Goal: Find specific page/section: Find specific page/section

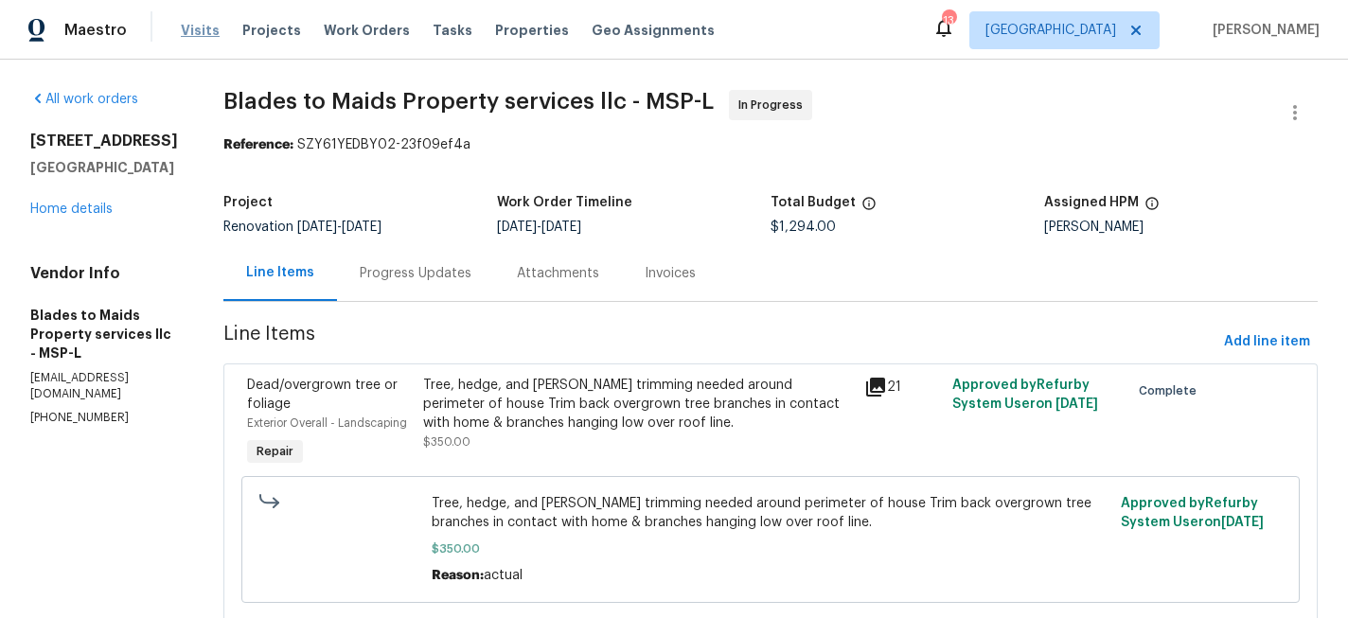
click at [200, 25] on span "Visits" at bounding box center [200, 30] width 39 height 19
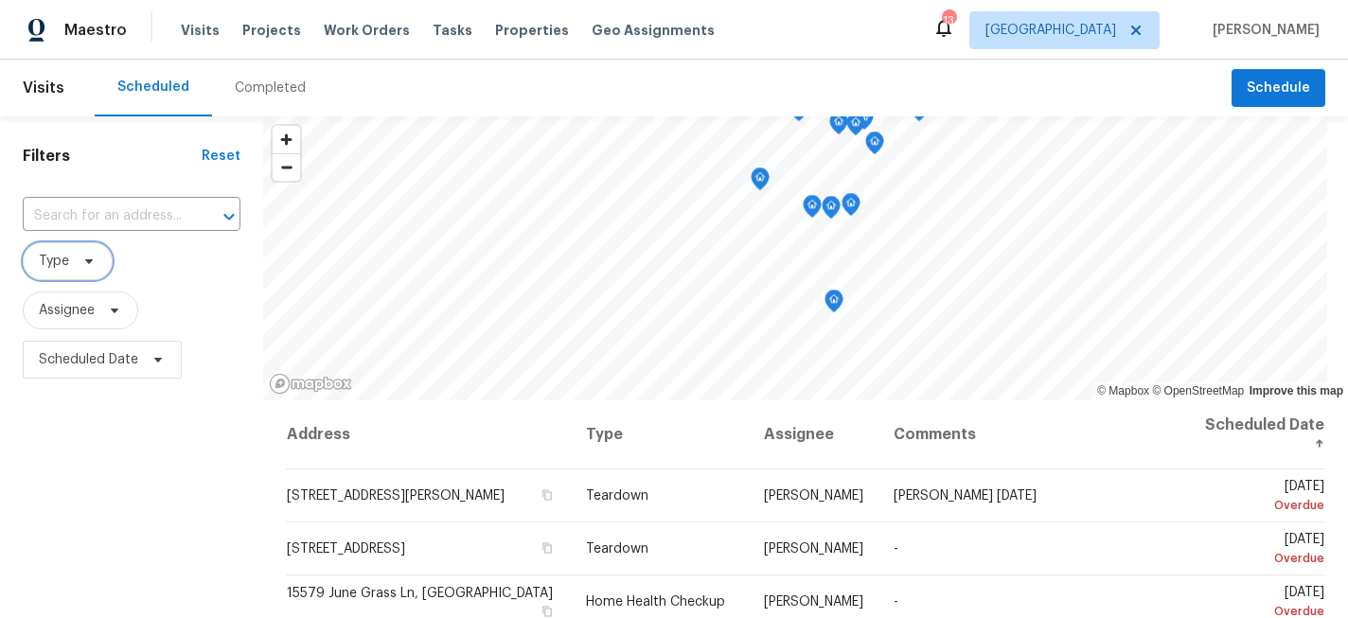
click at [89, 253] on span "Type" at bounding box center [68, 261] width 90 height 38
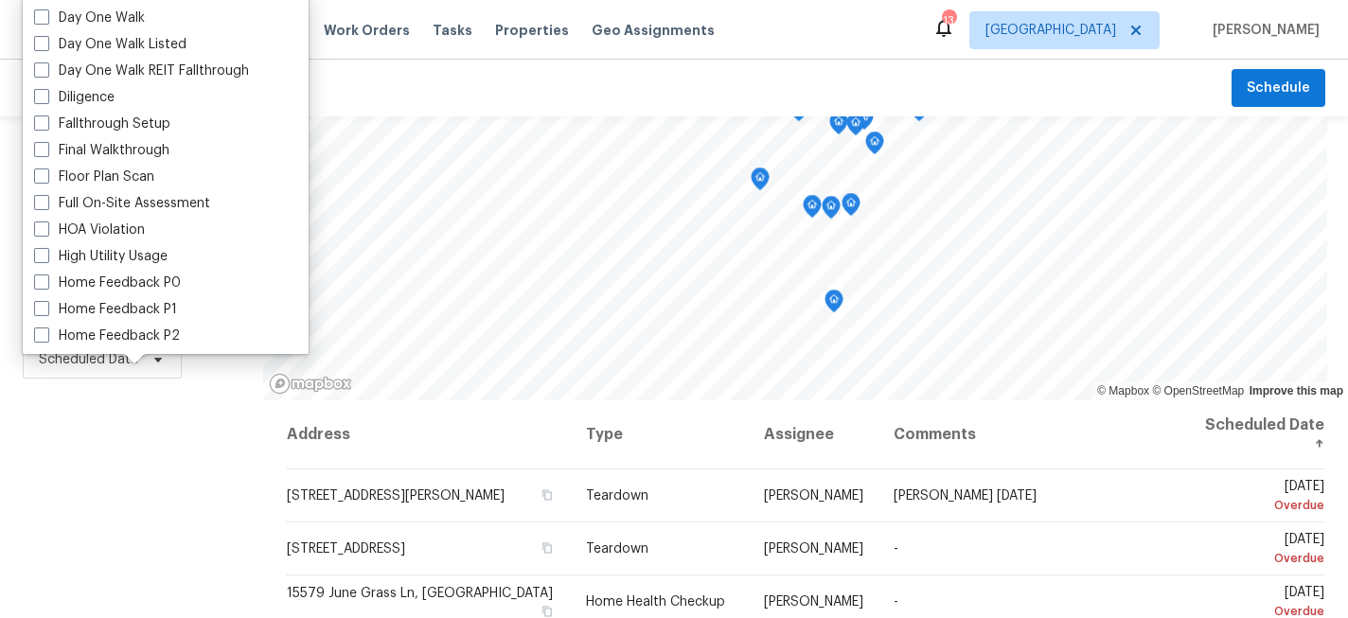
scroll to position [338, 0]
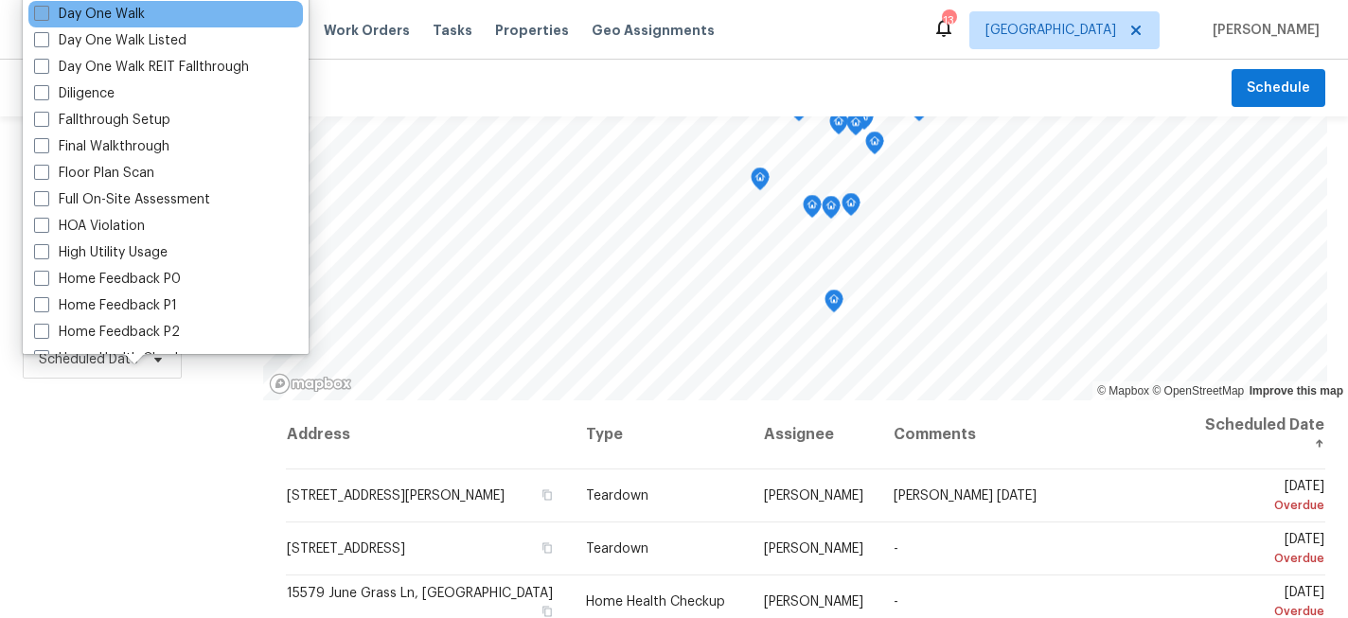
click at [45, 15] on span at bounding box center [41, 13] width 15 height 15
click at [45, 15] on input "Day One Walk" at bounding box center [40, 11] width 12 height 12
checkbox input "true"
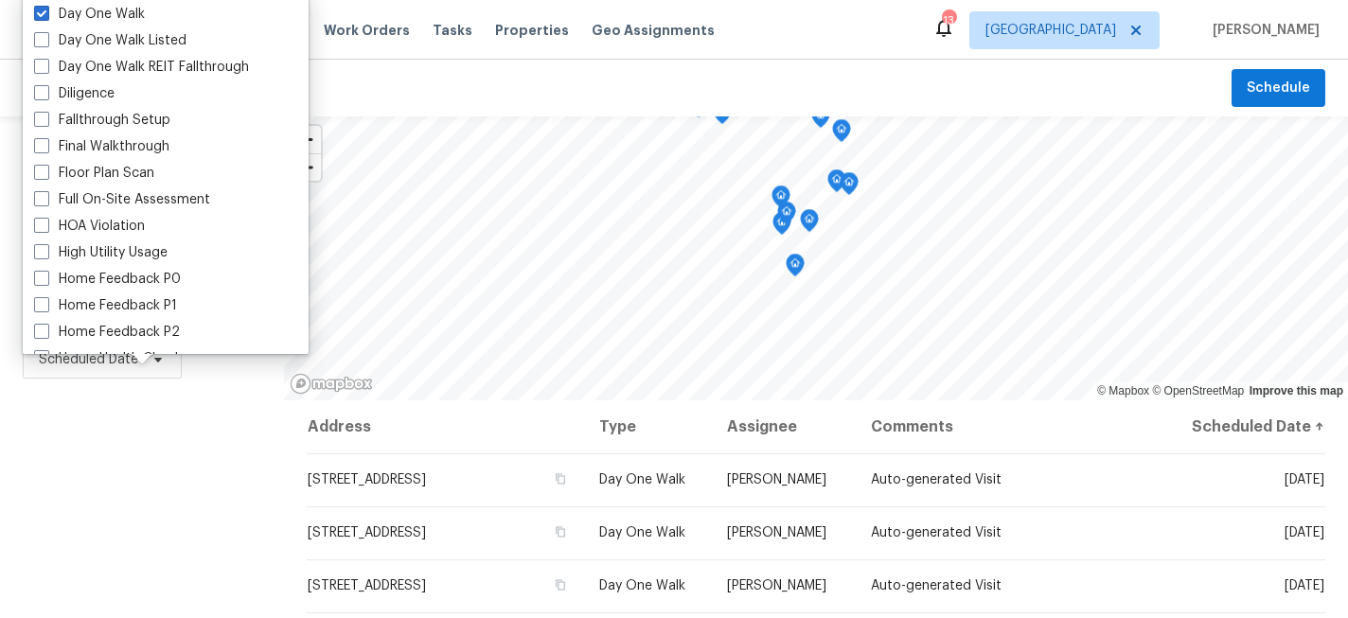
click at [127, 480] on div "Filters Reset ​ Day One Walk Assignee Scheduled Date" at bounding box center [142, 505] width 284 height 778
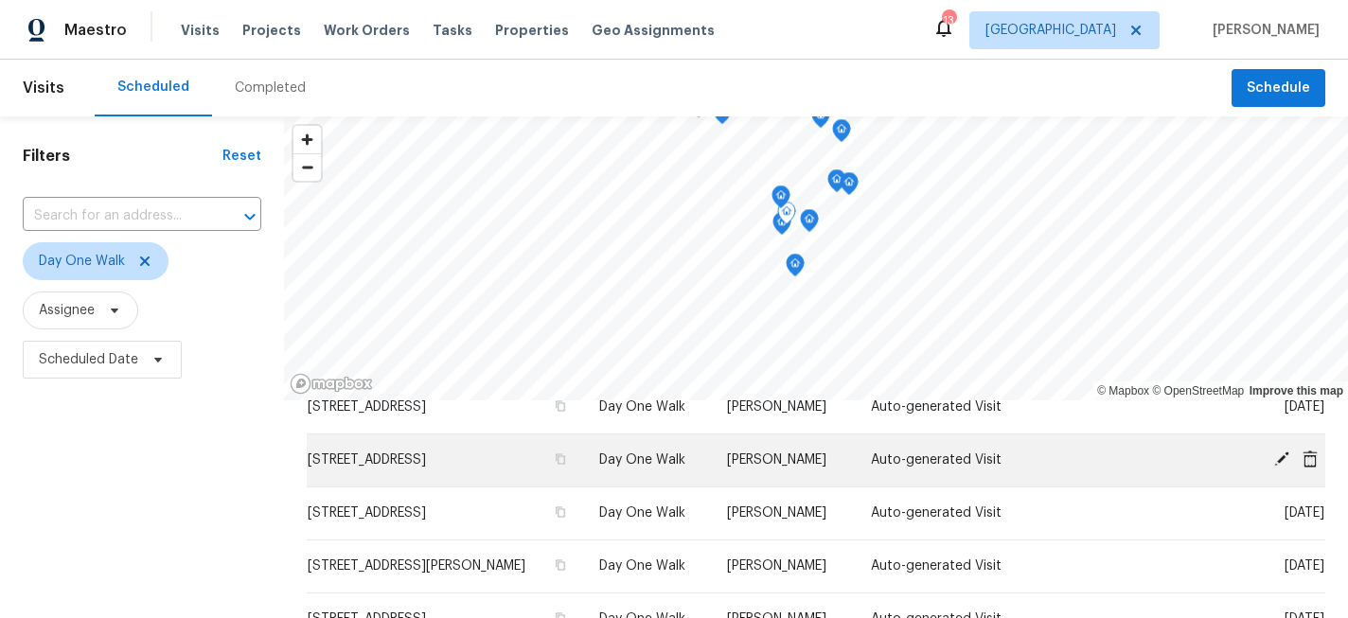
scroll to position [91, 0]
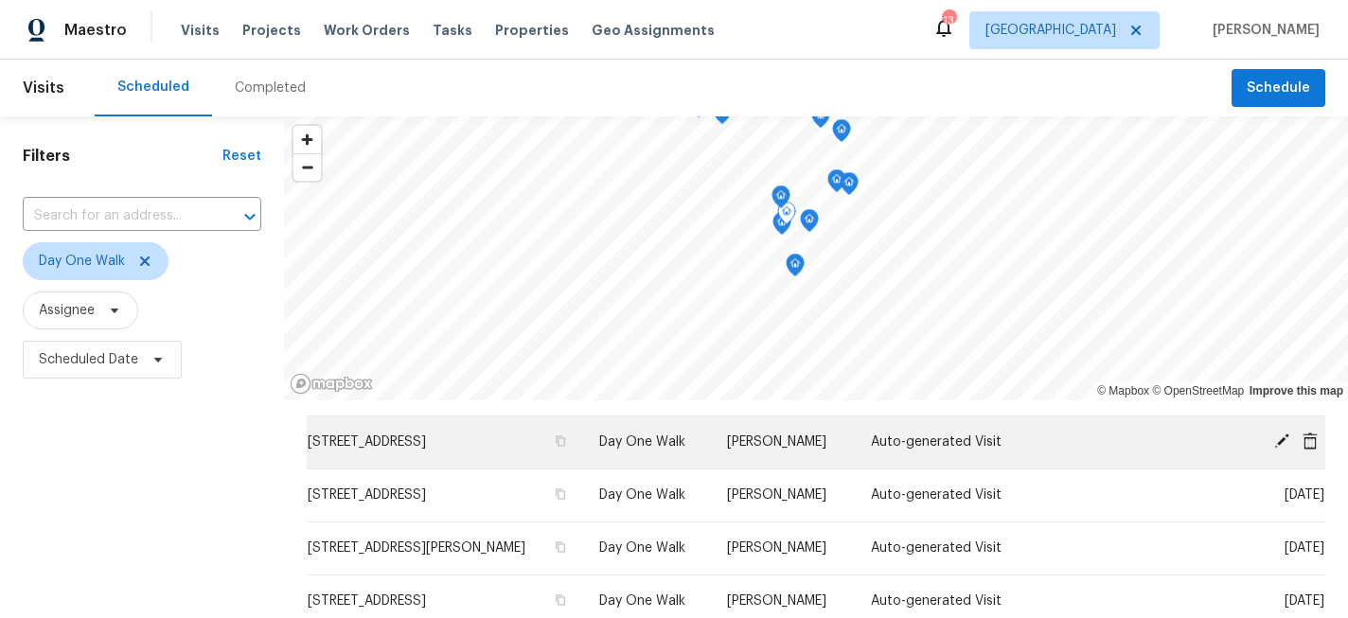
click at [1284, 440] on icon at bounding box center [1282, 441] width 15 height 15
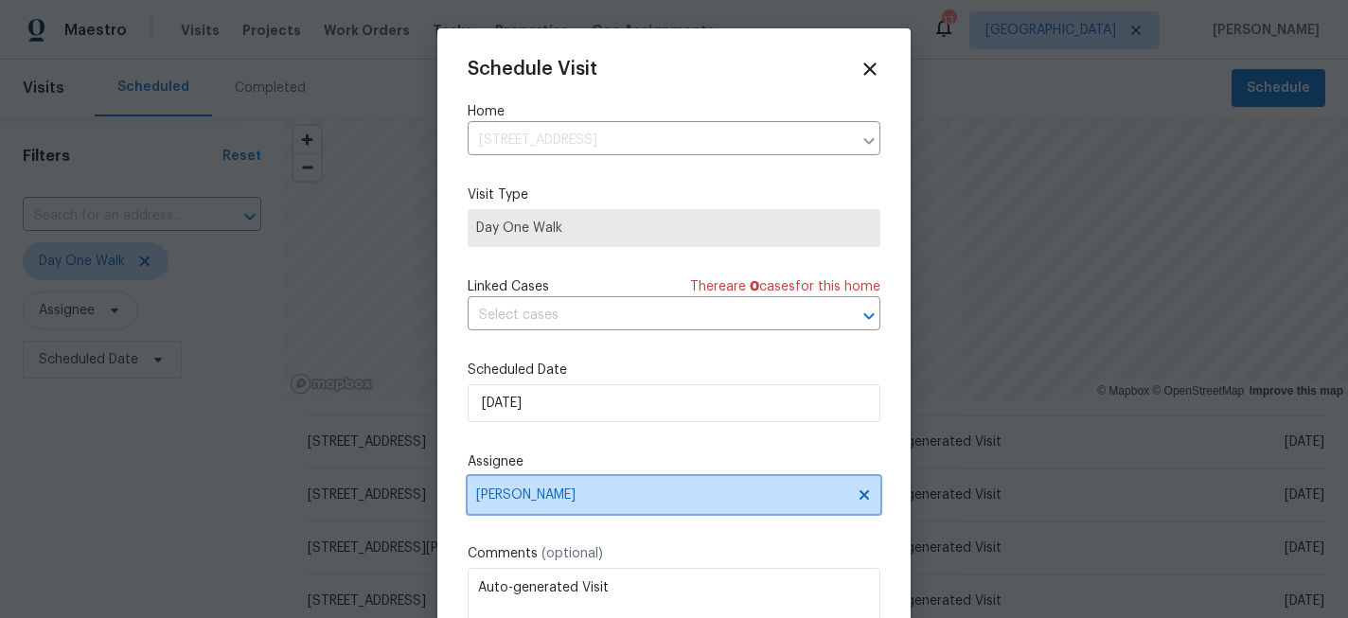
click at [858, 491] on icon at bounding box center [864, 495] width 15 height 15
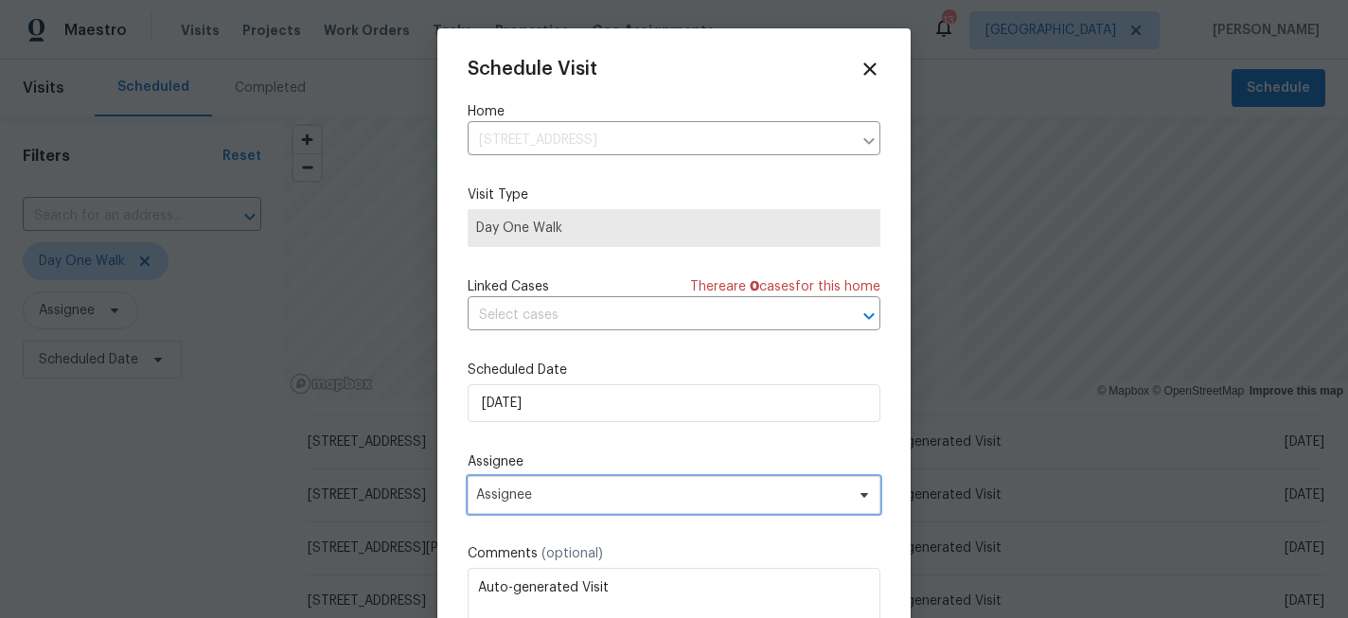
click at [568, 503] on span "Assignee" at bounding box center [661, 495] width 371 height 15
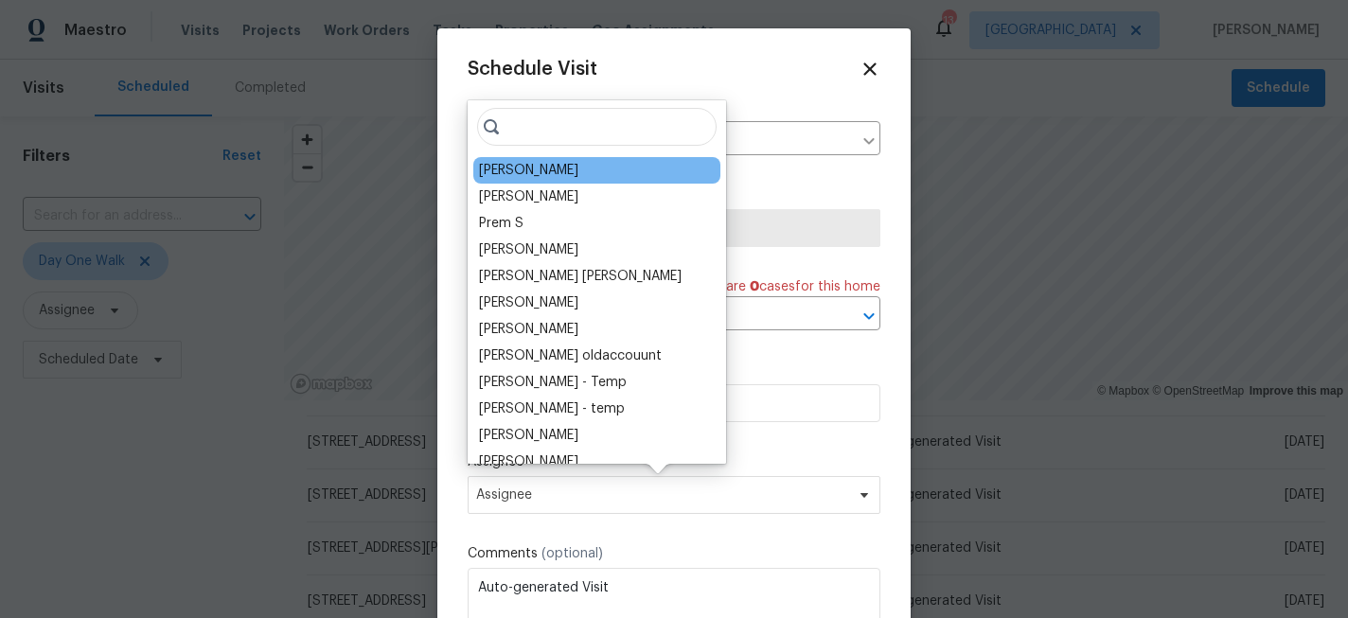
click at [514, 170] on div "[PERSON_NAME]" at bounding box center [528, 170] width 99 height 19
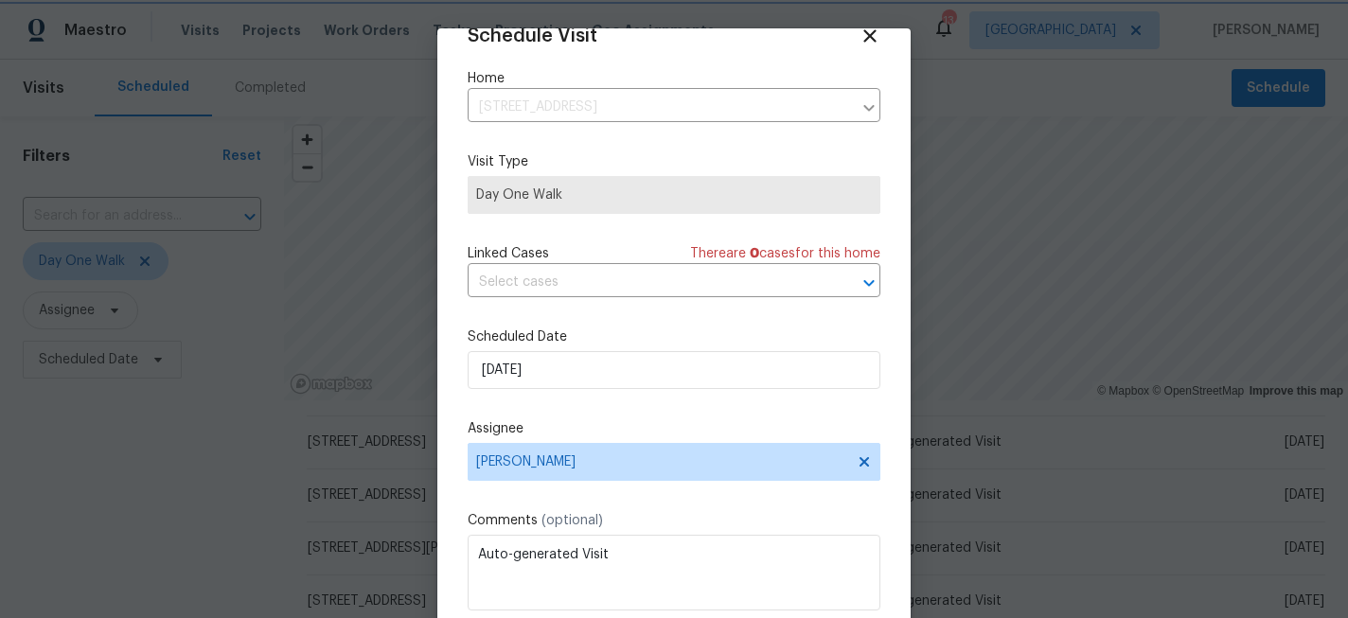
scroll to position [101, 0]
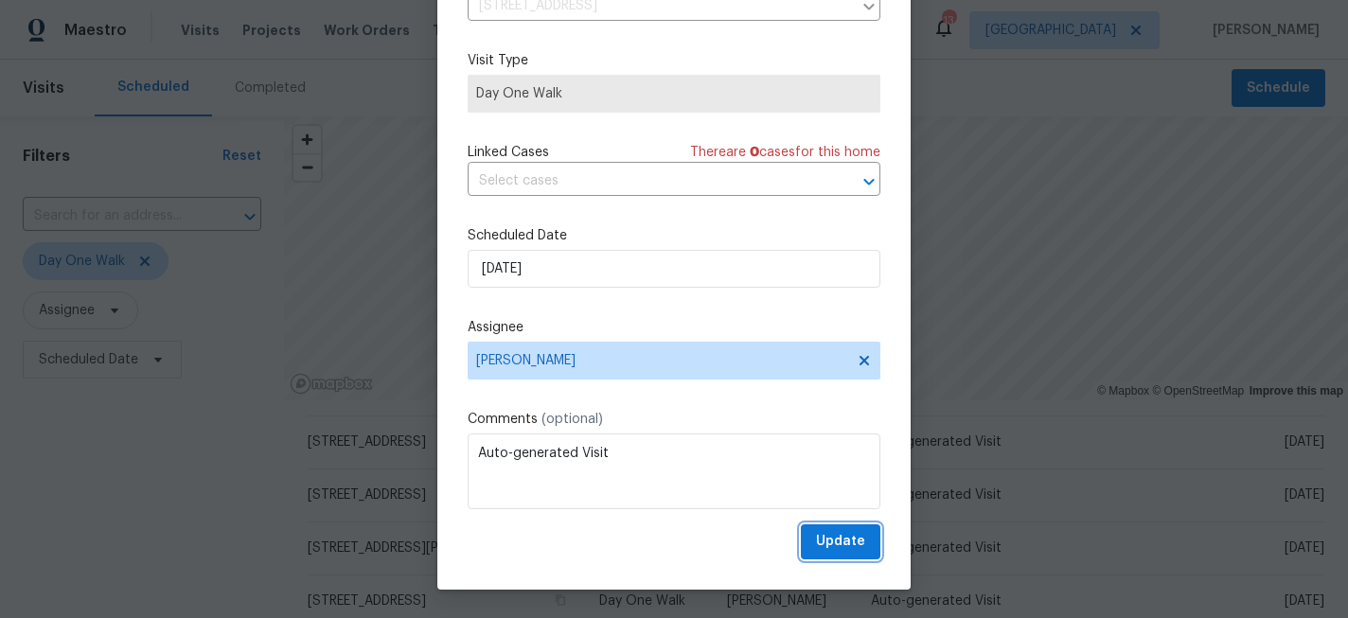
click at [817, 538] on button "Update" at bounding box center [841, 542] width 80 height 35
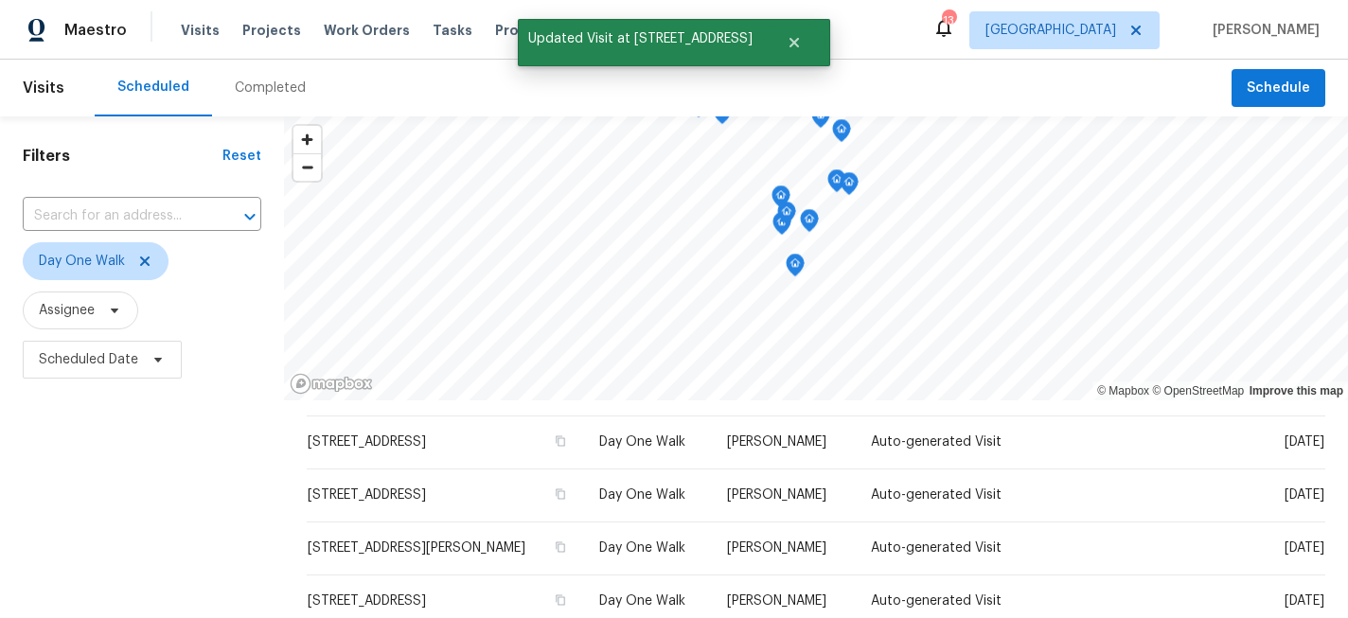
click at [166, 436] on div "Filters Reset ​ Day One Walk Assignee Scheduled Date" at bounding box center [142, 505] width 284 height 778
click at [139, 269] on span "Day One Walk" at bounding box center [96, 261] width 146 height 38
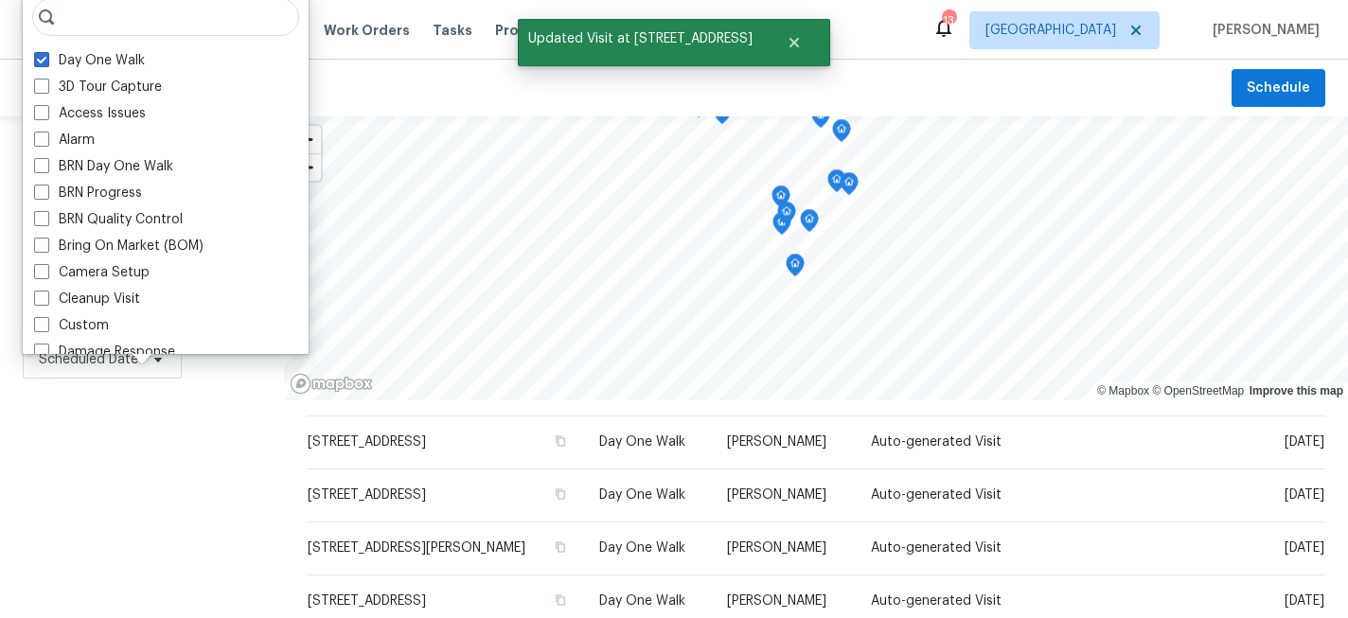
click at [212, 441] on div "Filters Reset ​ Day One Walk Assignee Scheduled Date" at bounding box center [142, 505] width 284 height 778
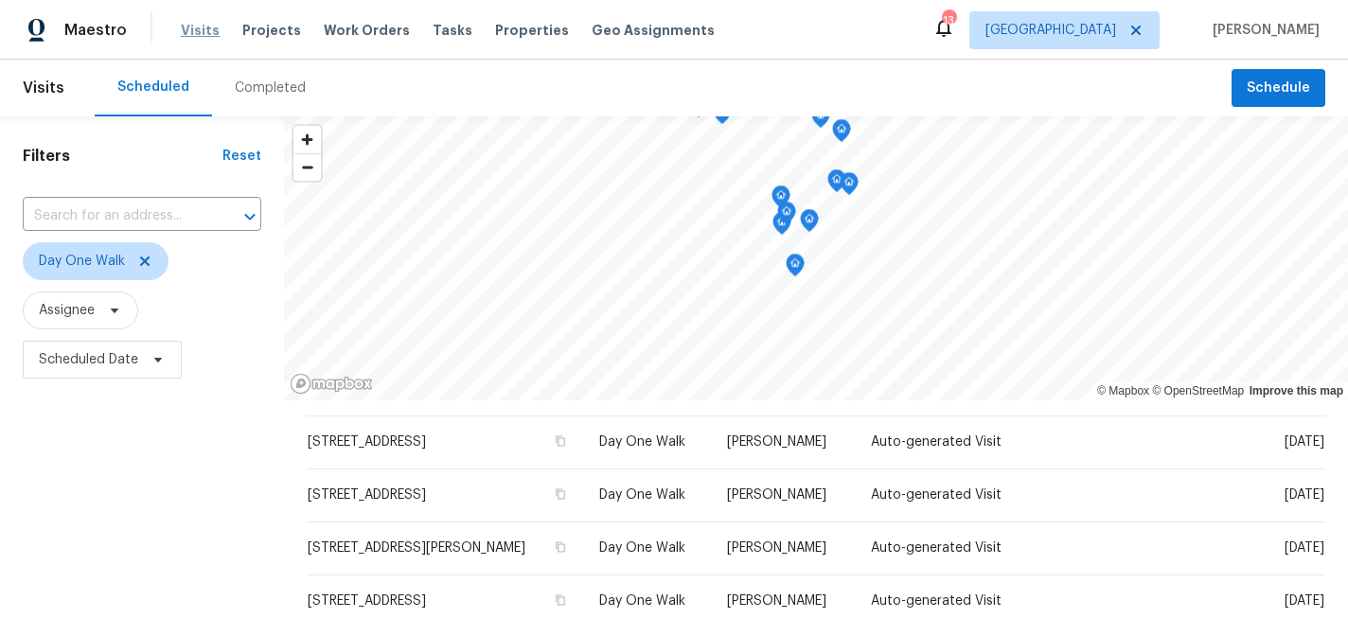
click at [211, 33] on span "Visits" at bounding box center [200, 30] width 39 height 19
click at [148, 262] on icon at bounding box center [144, 261] width 15 height 15
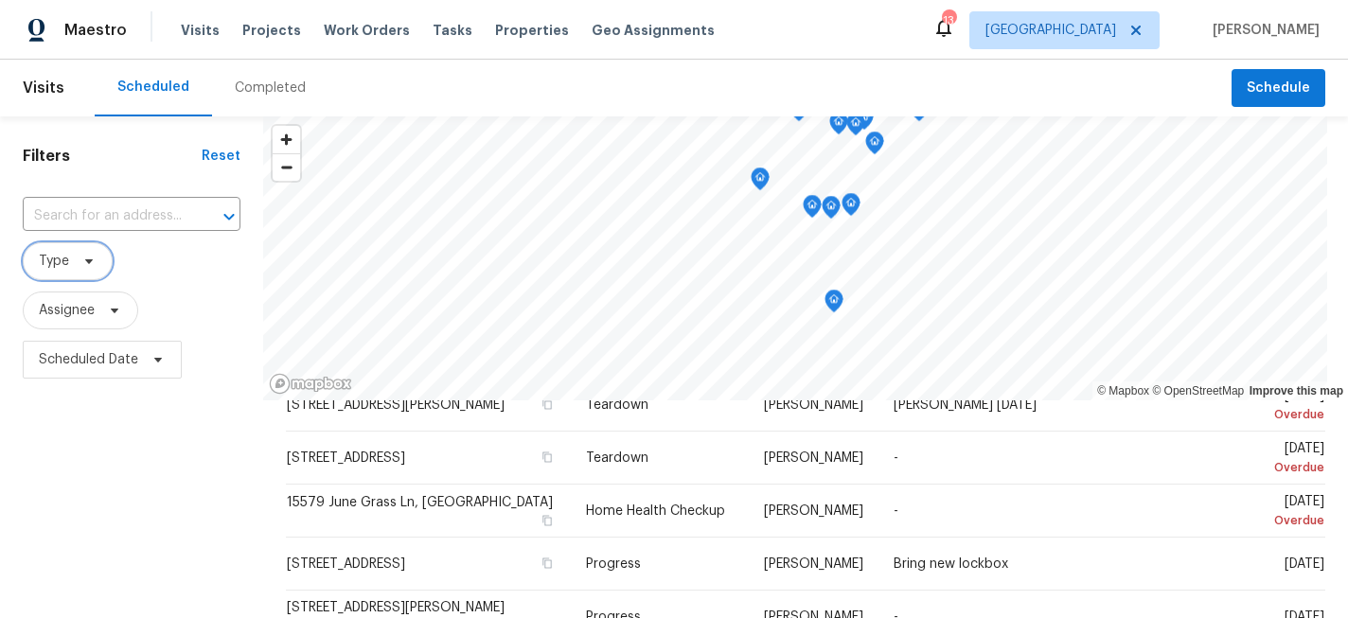
click at [94, 258] on icon at bounding box center [88, 261] width 15 height 15
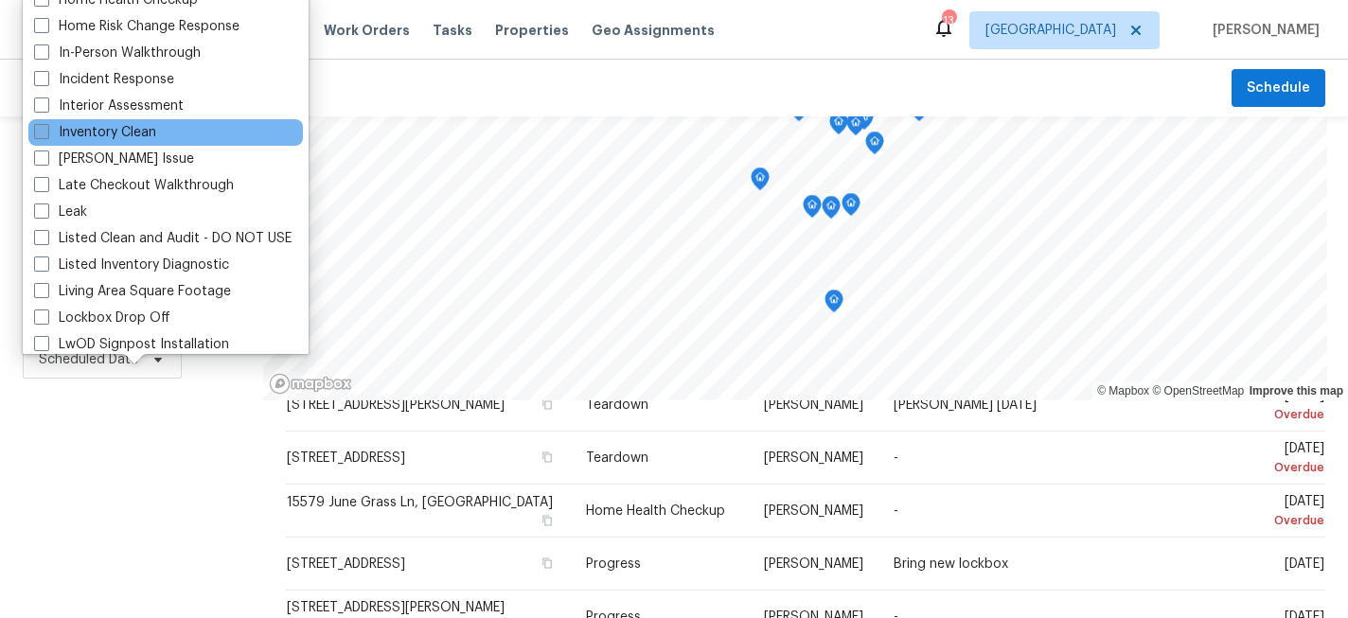
scroll to position [701, 0]
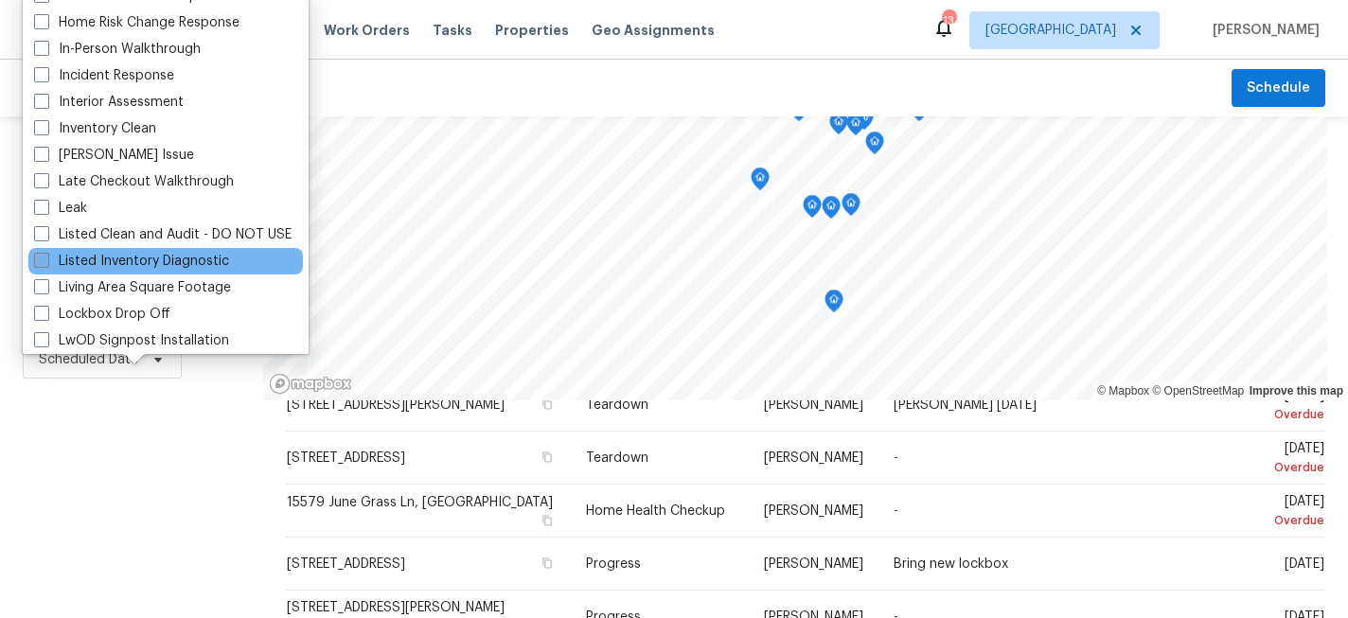
click at [34, 259] on span at bounding box center [41, 260] width 15 height 15
click at [34, 259] on input "Listed Inventory Diagnostic" at bounding box center [40, 258] width 12 height 12
checkbox input "true"
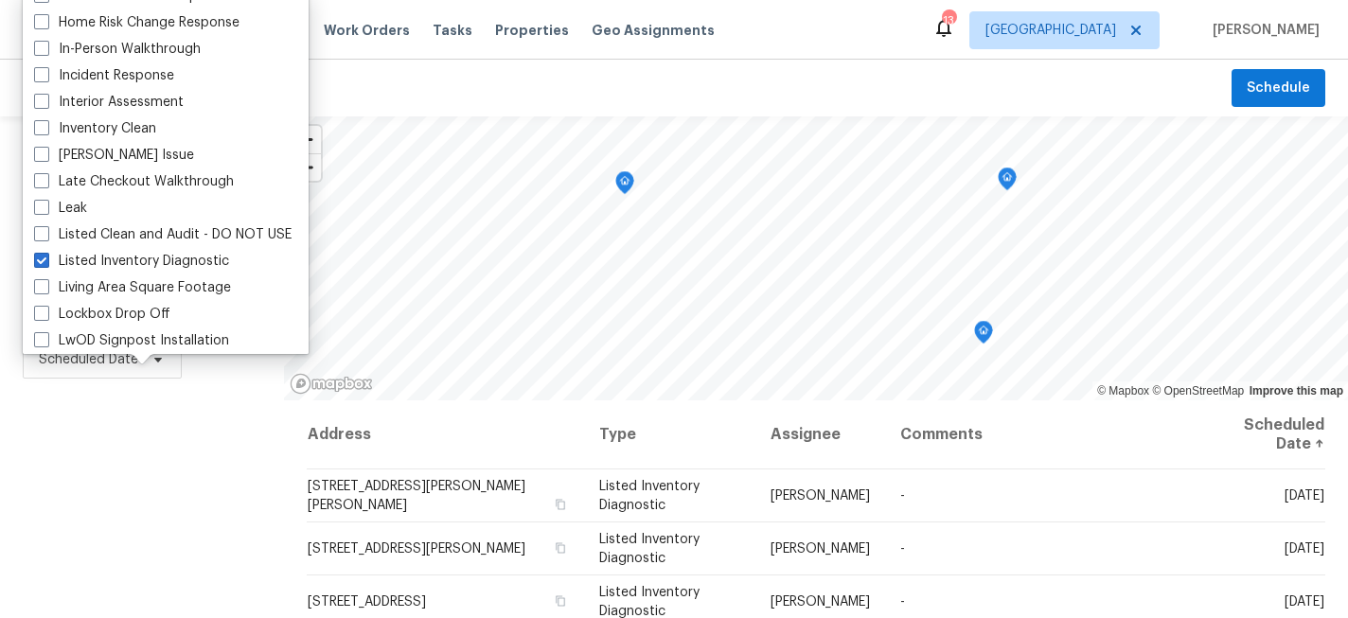
click at [141, 532] on div "Filters Reset ​ Listed Inventory Diagnostic Assignee Scheduled Date" at bounding box center [142, 505] width 284 height 778
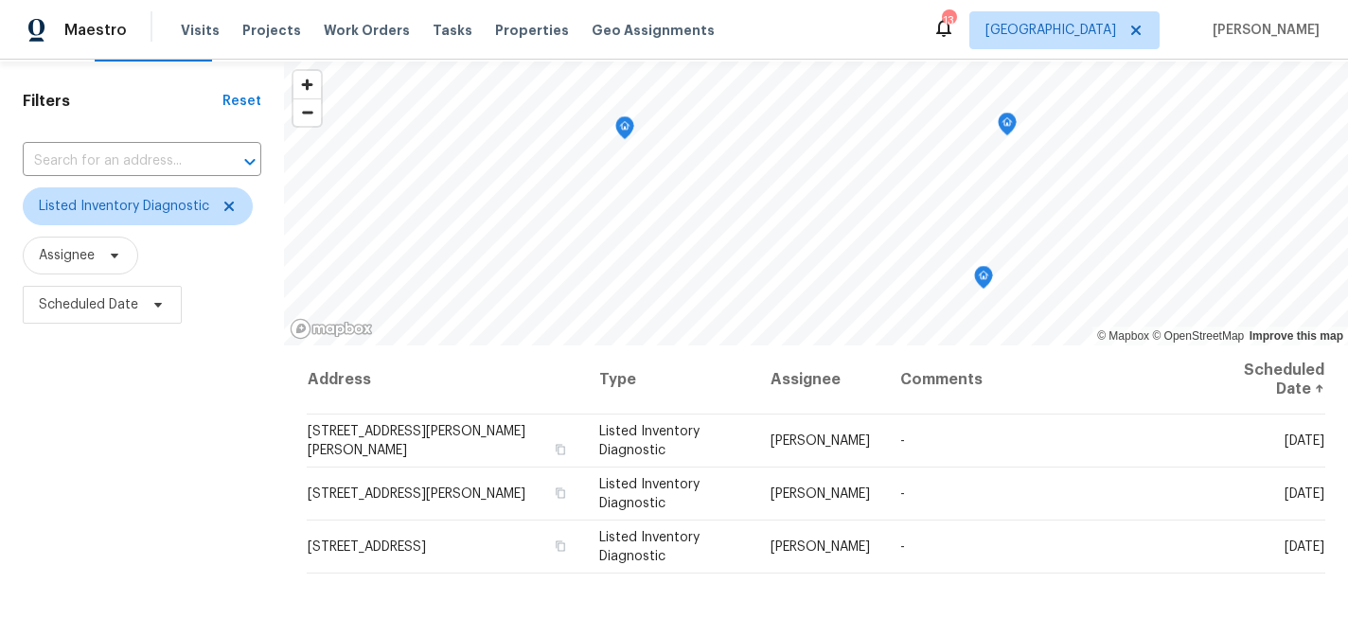
scroll to position [83, 0]
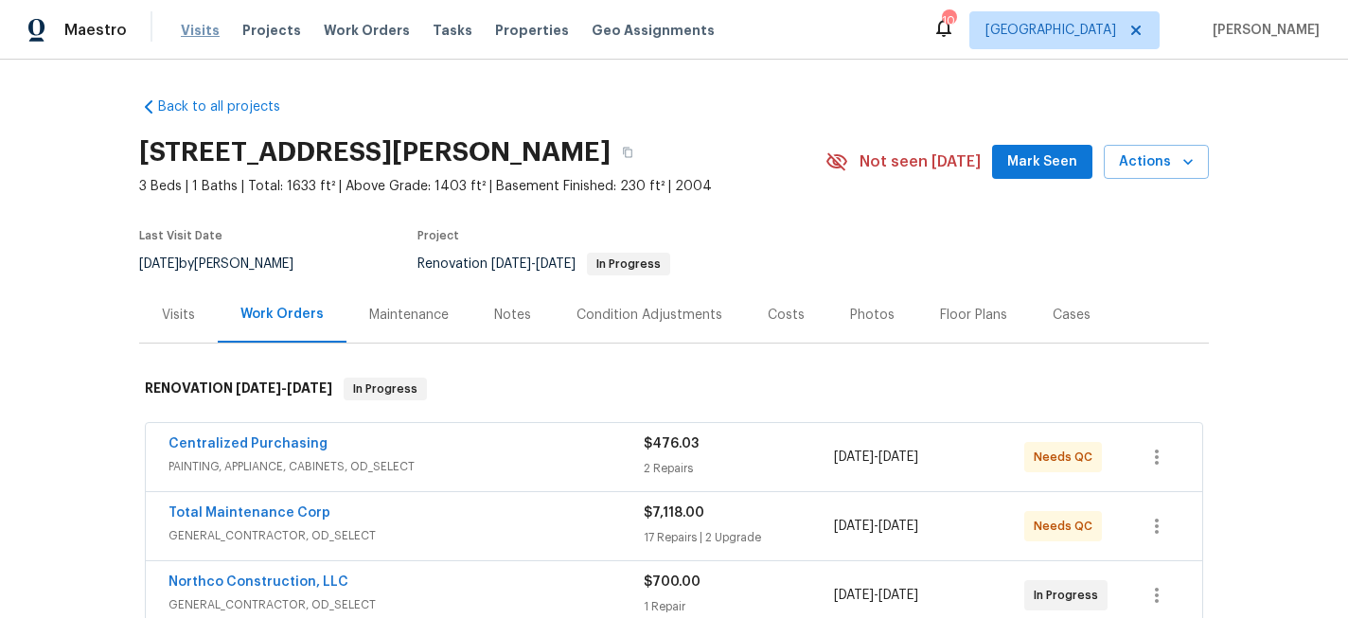
click at [190, 30] on span "Visits" at bounding box center [200, 30] width 39 height 19
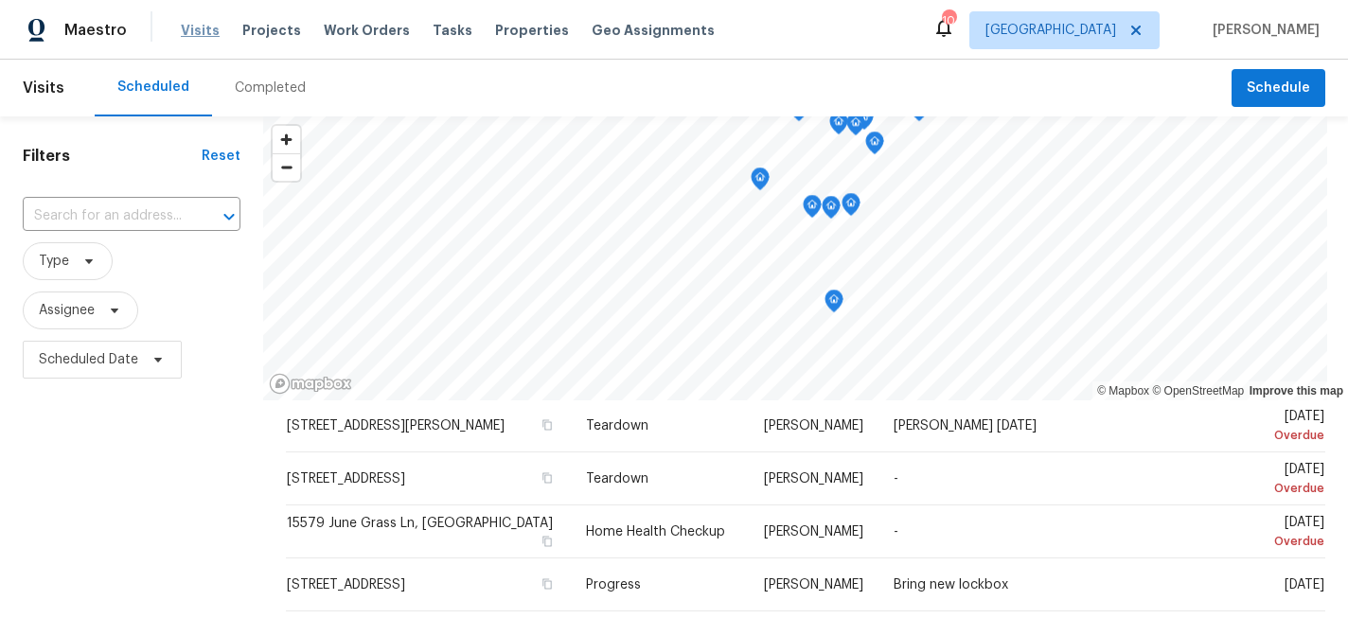
click at [189, 24] on span "Visits" at bounding box center [200, 30] width 39 height 19
click at [77, 265] on span at bounding box center [86, 261] width 21 height 15
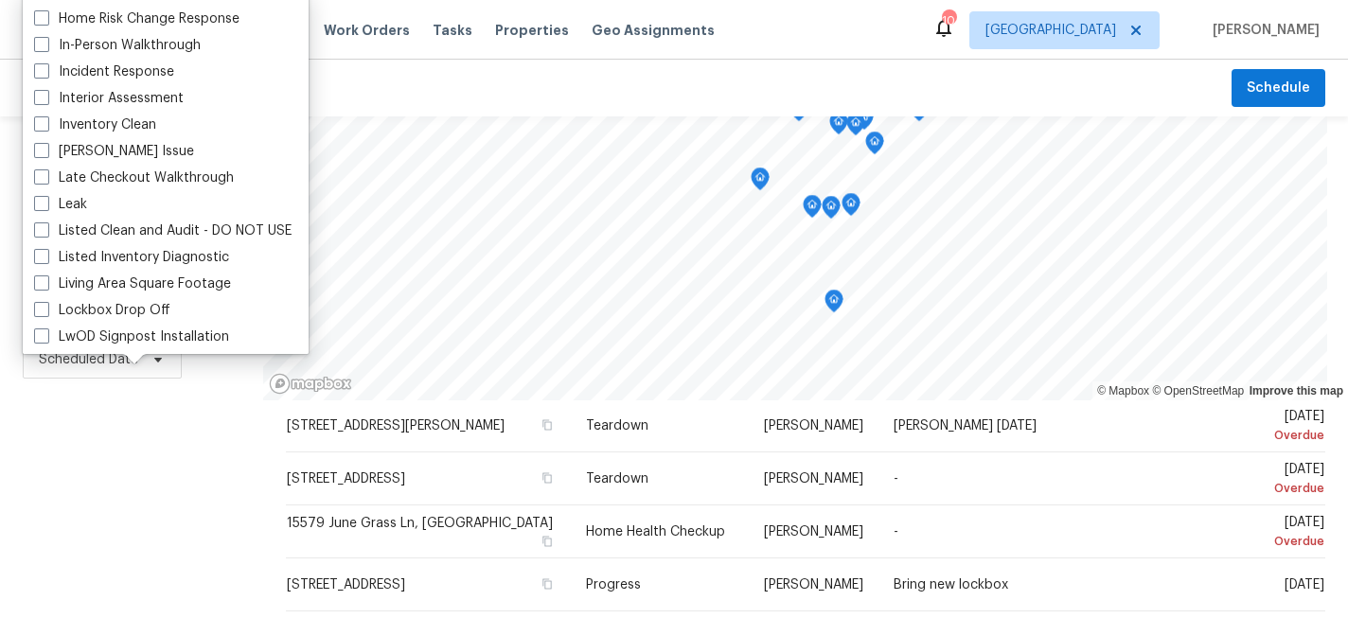
scroll to position [708, 0]
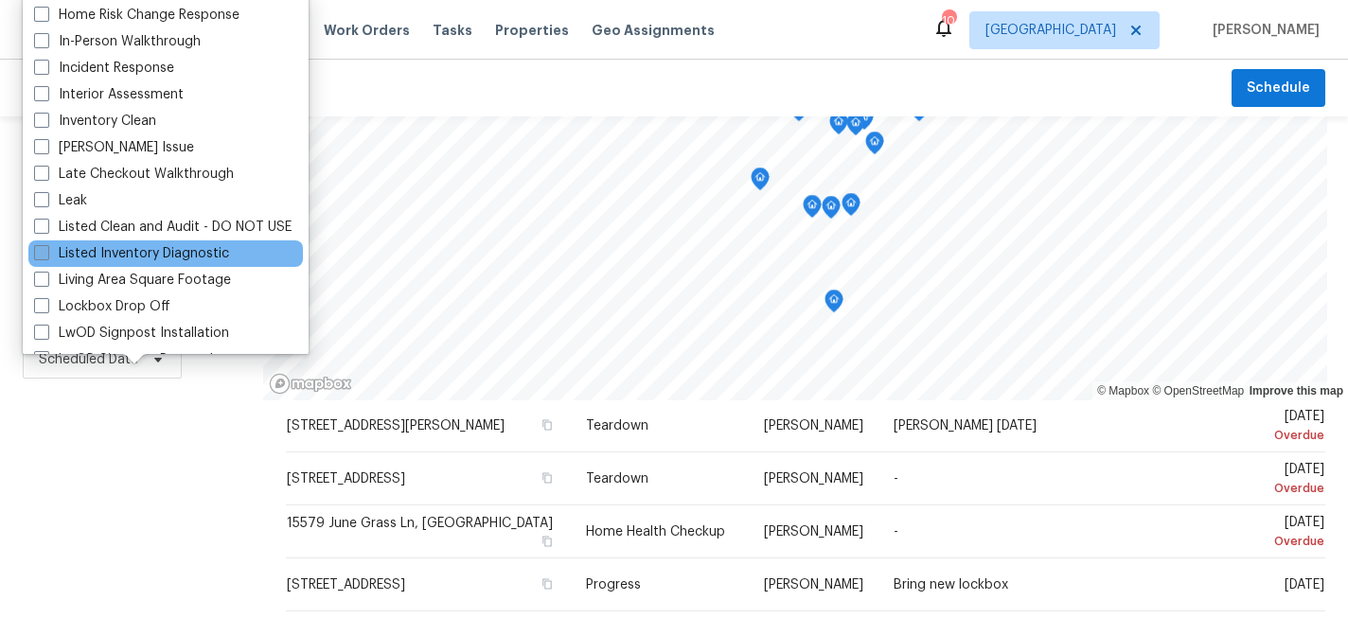
click at [57, 255] on label "Listed Inventory Diagnostic" at bounding box center [131, 253] width 195 height 19
click at [46, 255] on input "Listed Inventory Diagnostic" at bounding box center [40, 250] width 12 height 12
checkbox input "true"
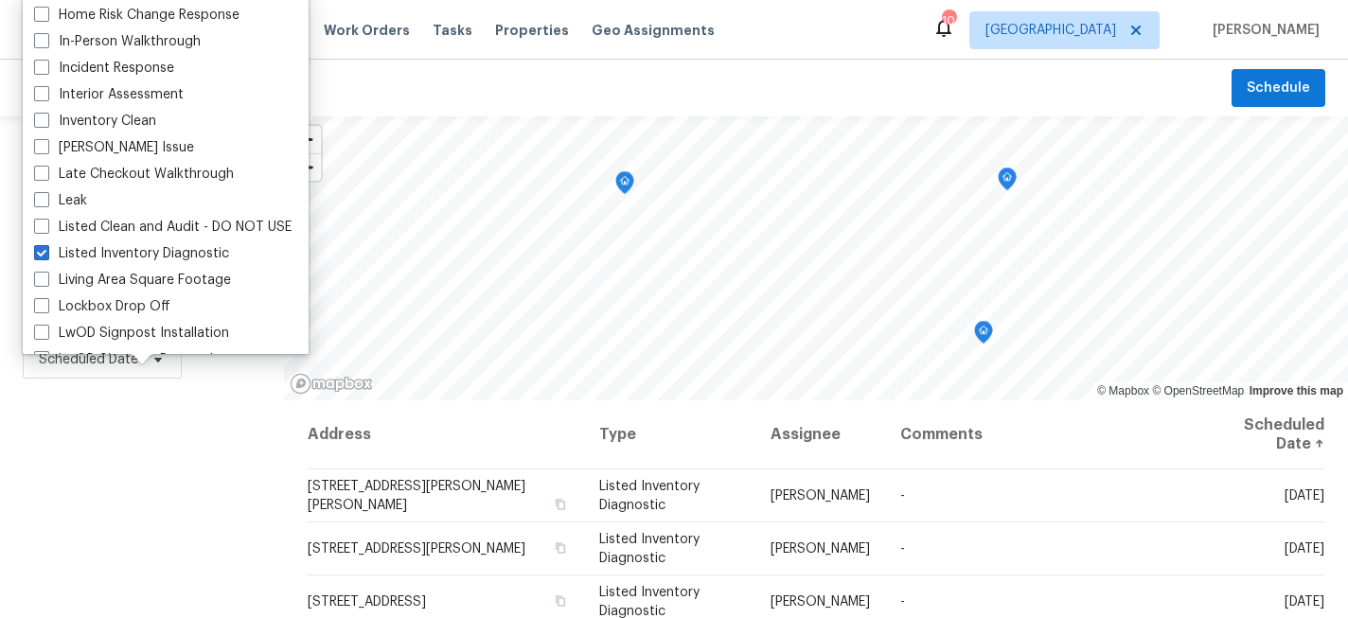
click at [145, 487] on div "Filters Reset ​ Listed Inventory Diagnostic Assignee Scheduled Date" at bounding box center [142, 505] width 284 height 778
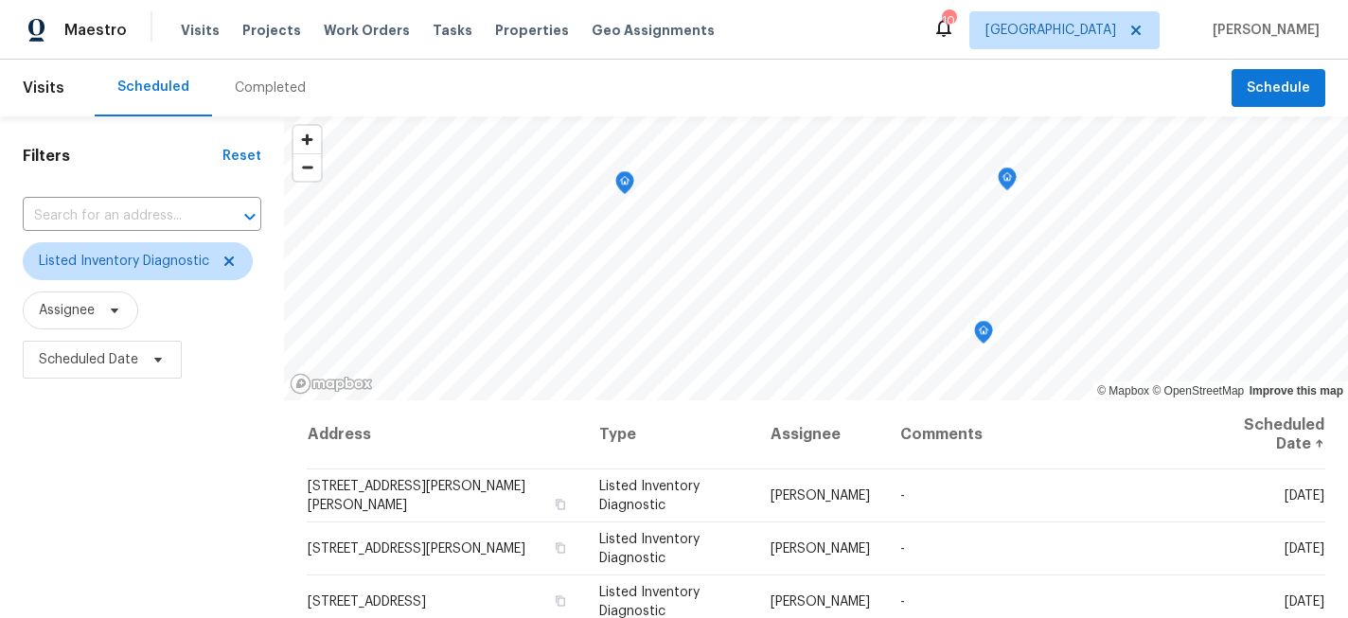
scroll to position [159, 0]
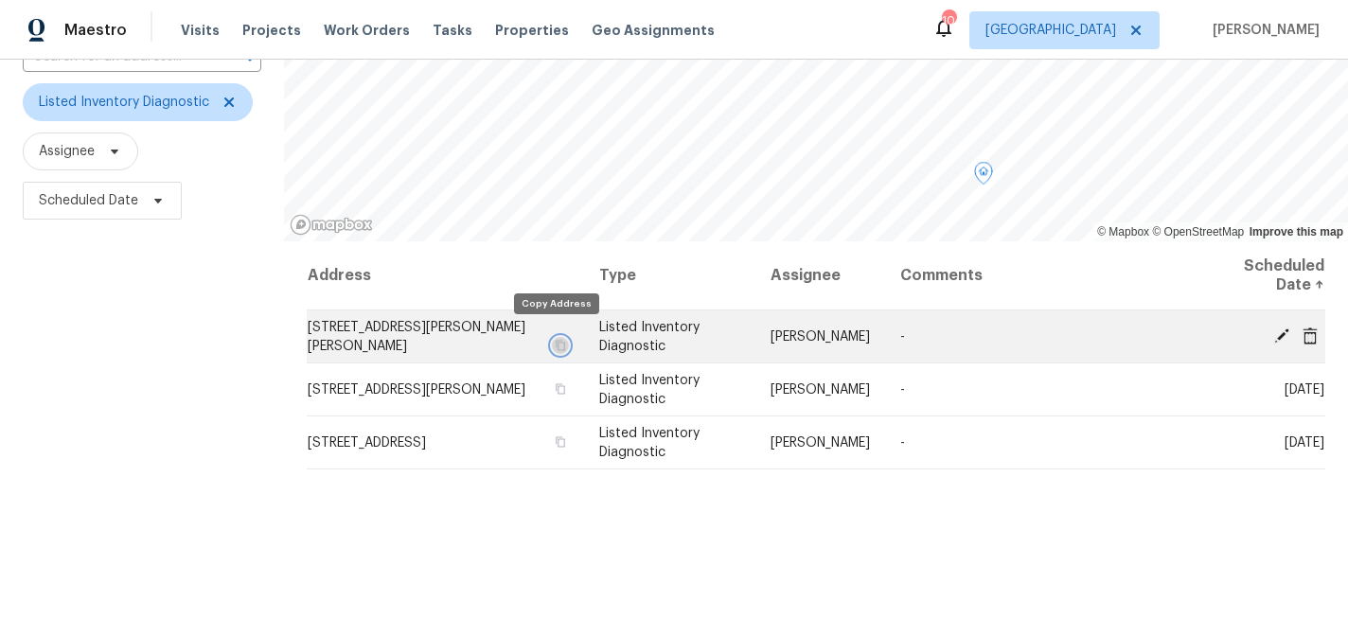
click at [558, 340] on icon "button" at bounding box center [560, 345] width 9 height 10
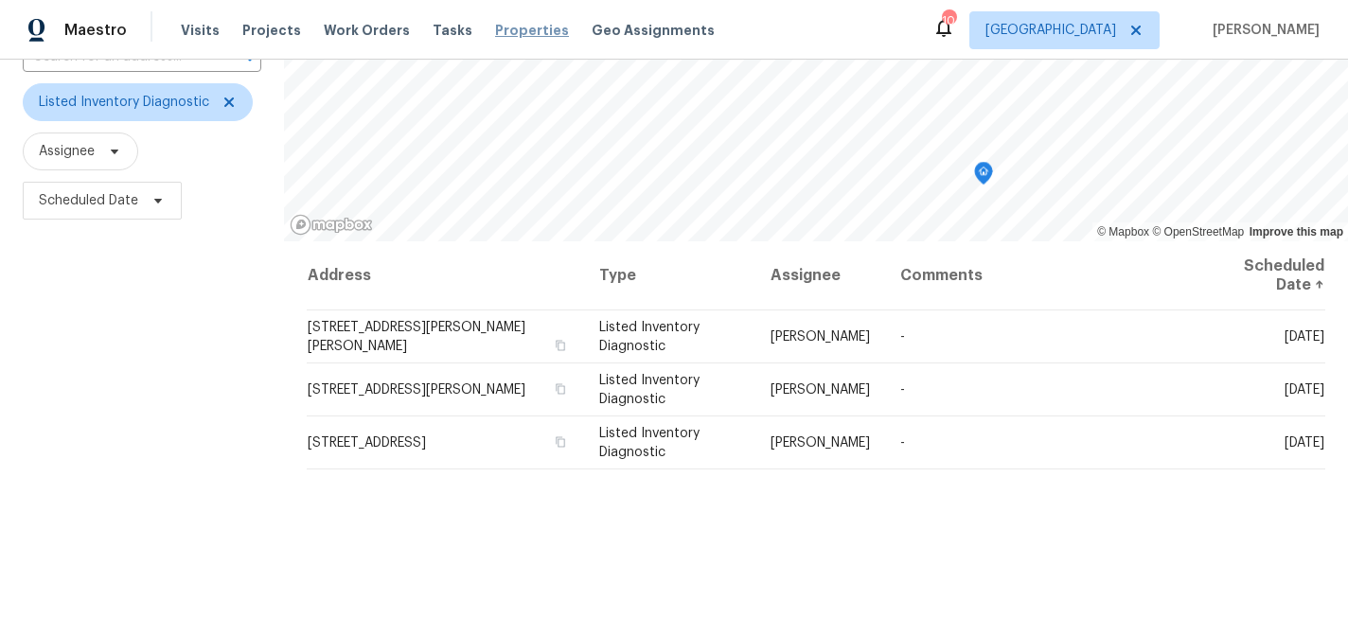
click at [502, 27] on span "Properties" at bounding box center [532, 30] width 74 height 19
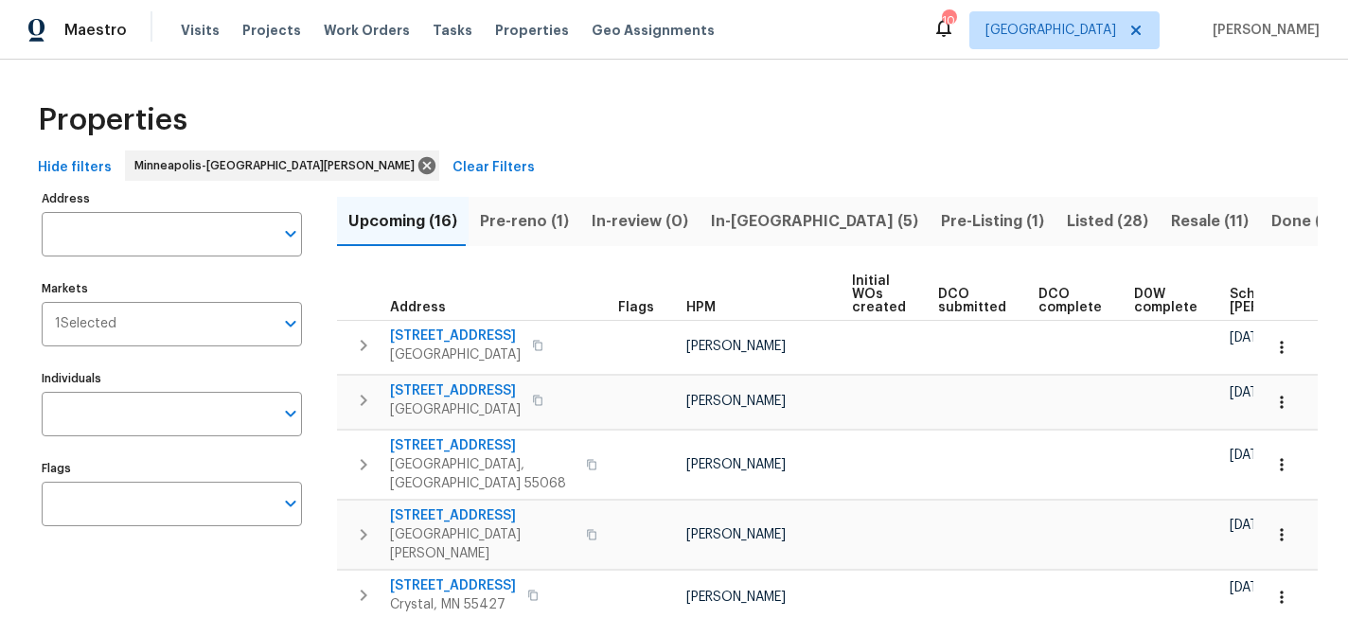
click at [1067, 213] on span "Listed (28)" at bounding box center [1107, 221] width 81 height 27
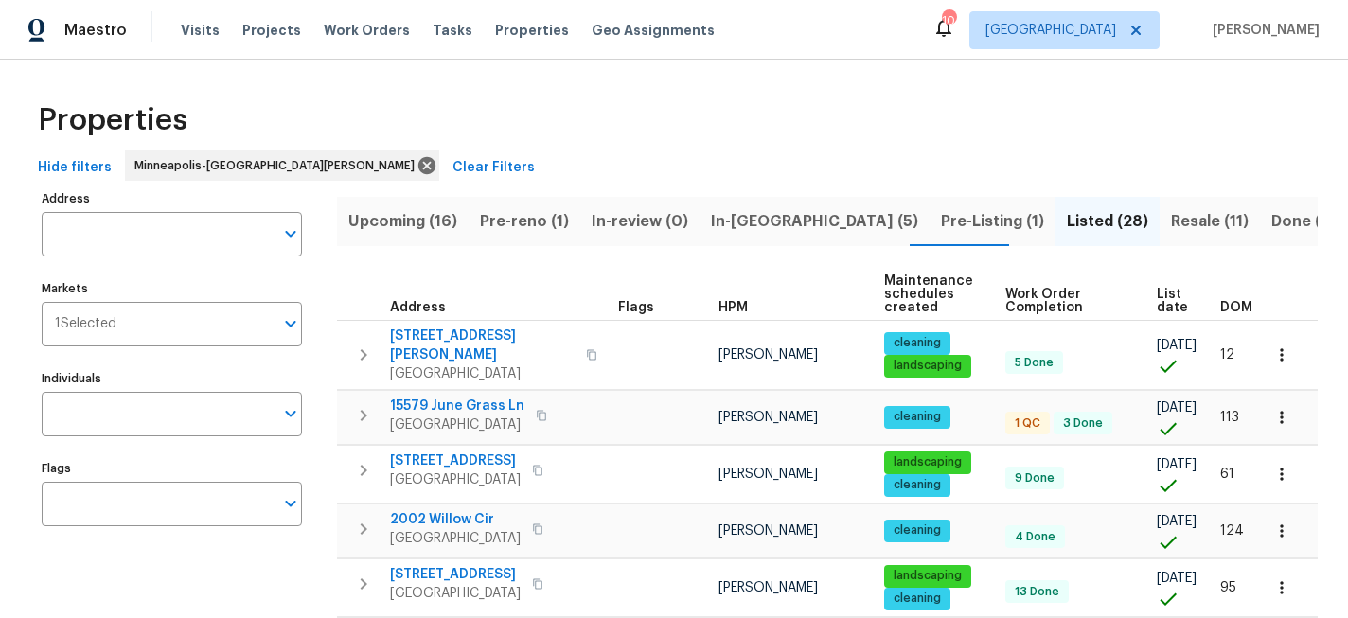
click at [1157, 302] on span "List date" at bounding box center [1172, 301] width 31 height 27
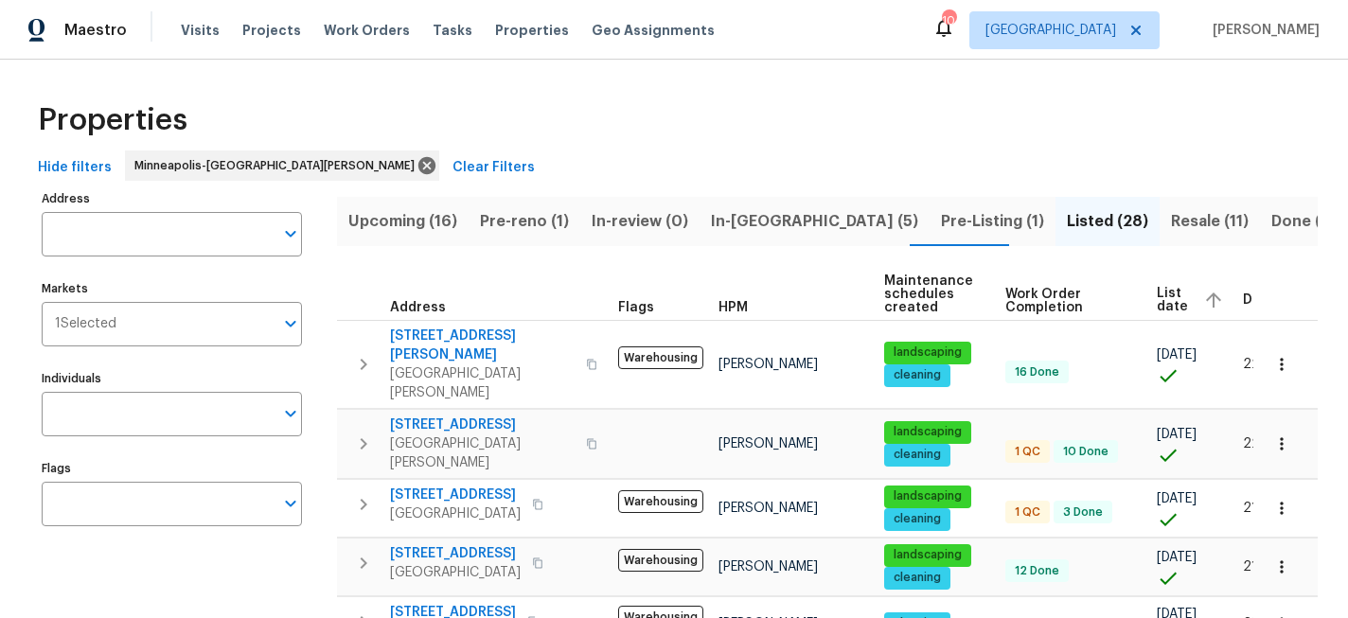
click at [1161, 300] on span "List date" at bounding box center [1172, 300] width 31 height 27
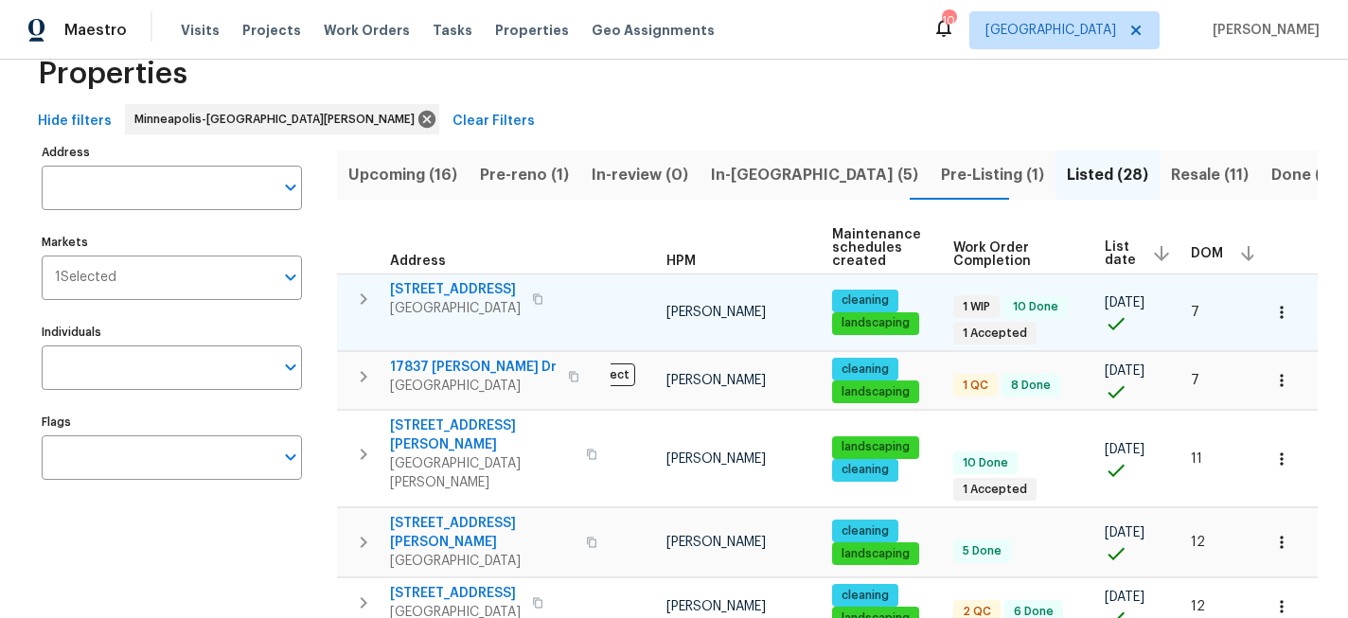
scroll to position [51, 0]
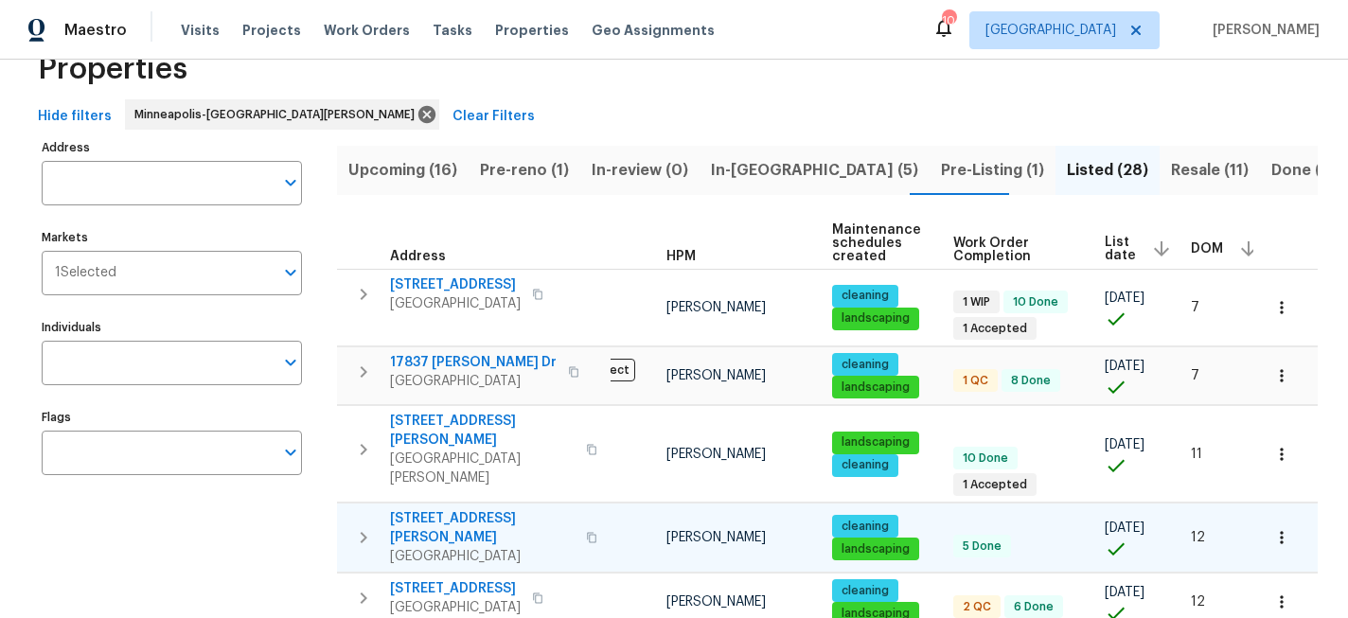
click at [586, 532] on icon "button" at bounding box center [591, 537] width 11 height 11
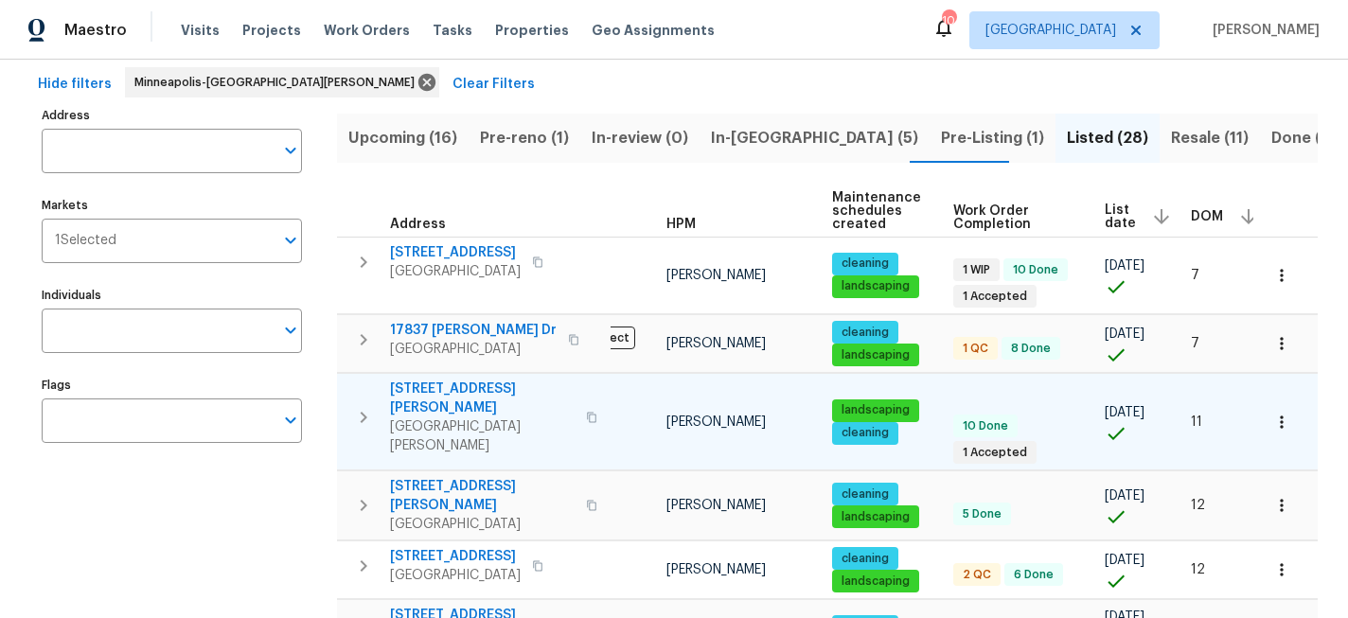
scroll to position [85, 0]
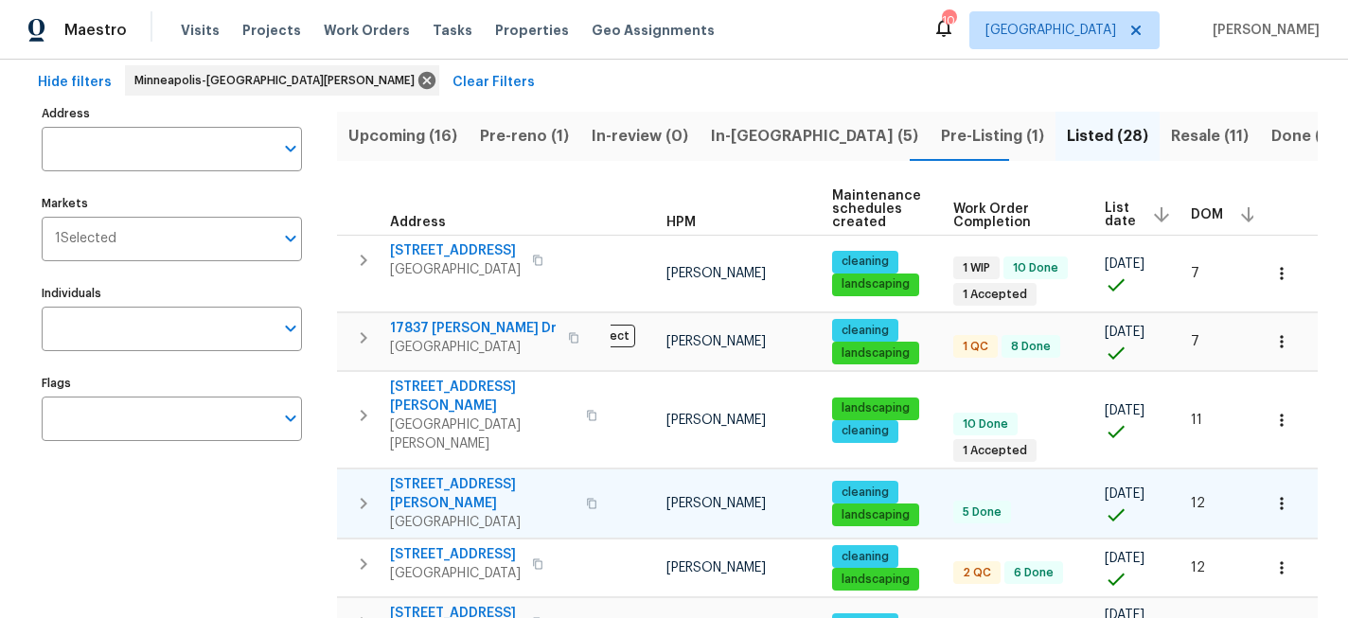
click at [587, 499] on icon "button" at bounding box center [591, 504] width 9 height 10
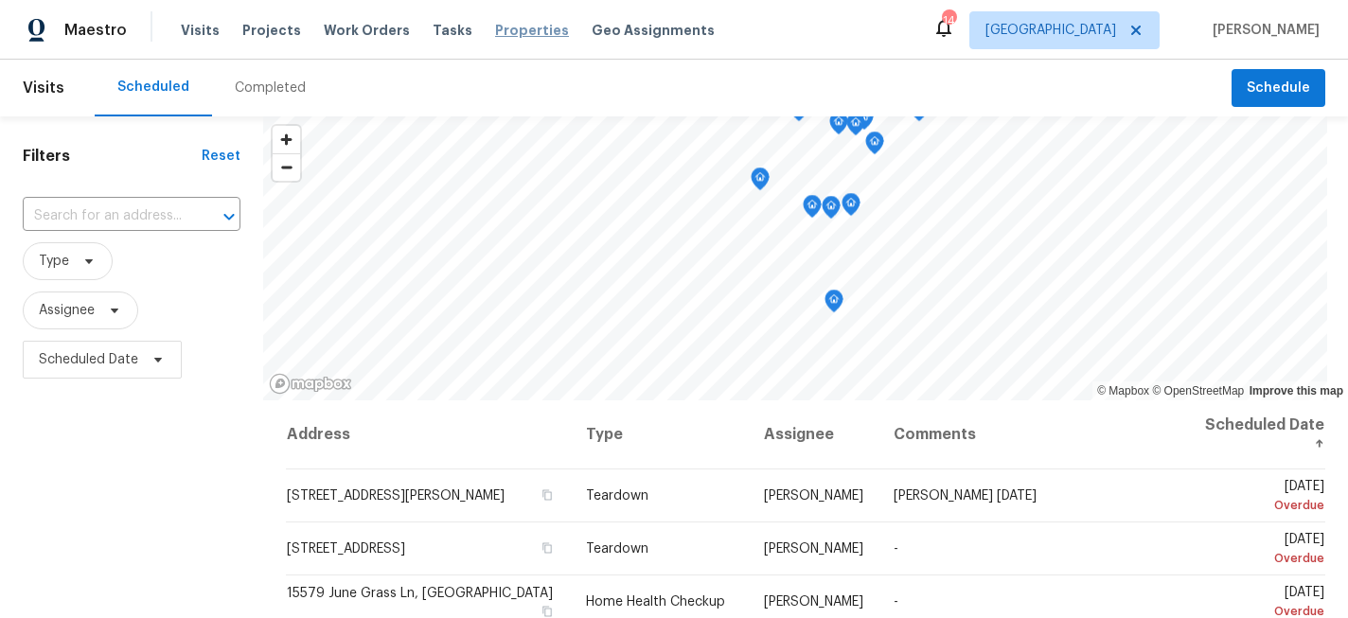
click at [505, 32] on span "Properties" at bounding box center [532, 30] width 74 height 19
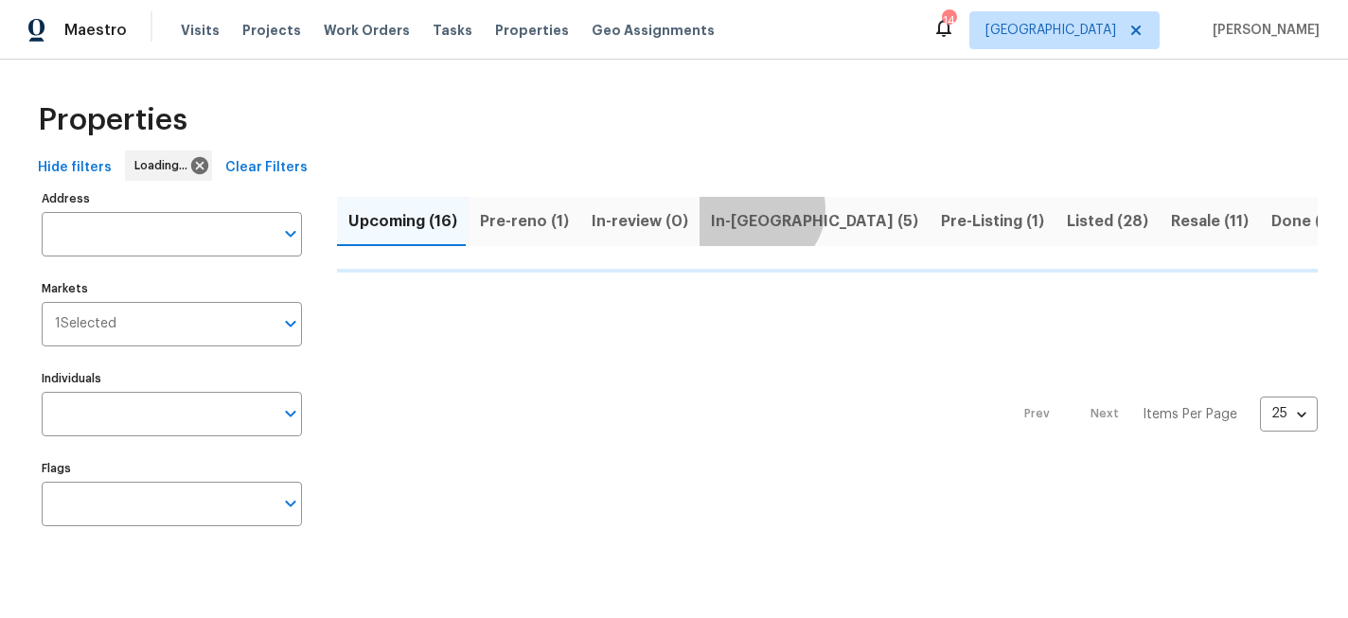
click at [745, 208] on span "In-reno (5)" at bounding box center [814, 221] width 207 height 27
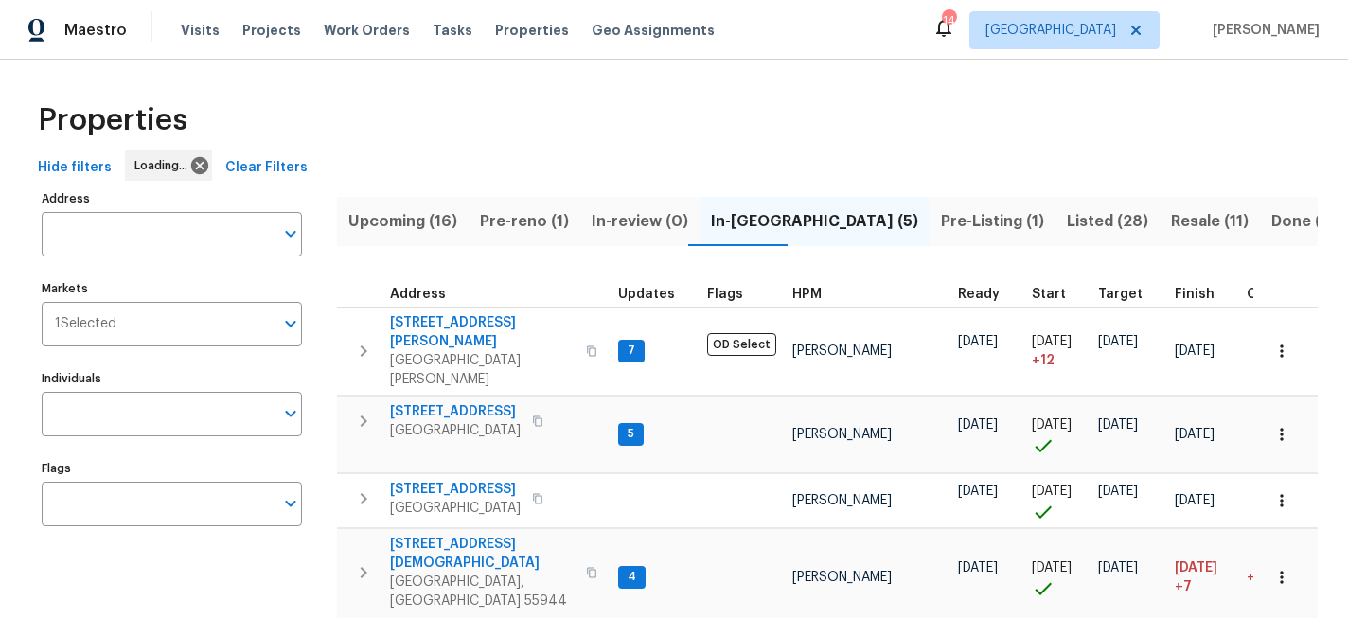
scroll to position [110, 0]
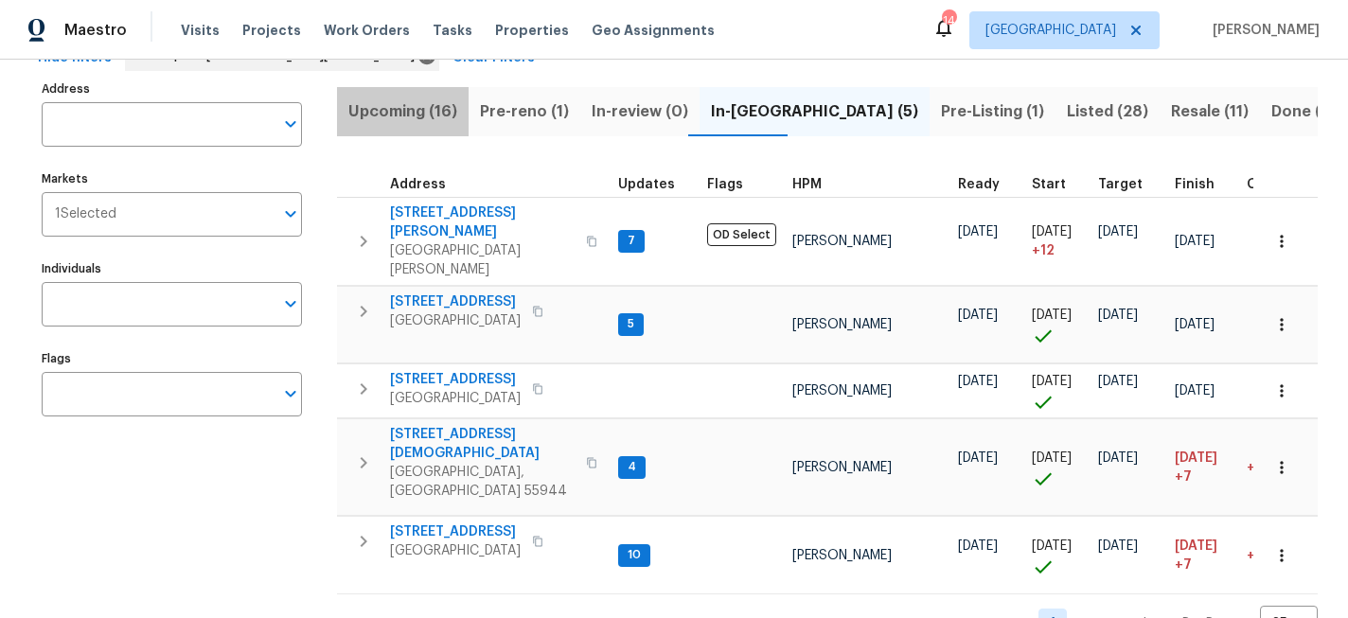
click at [441, 115] on span "Upcoming (16)" at bounding box center [402, 111] width 109 height 27
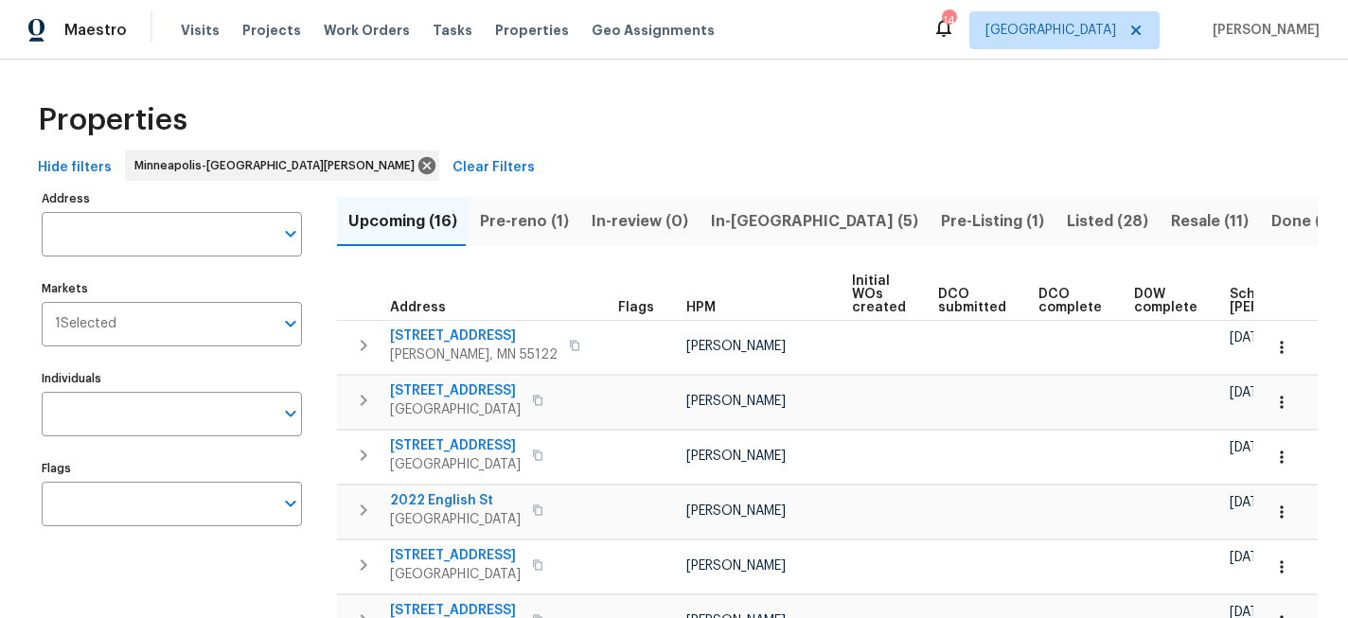
scroll to position [0, 223]
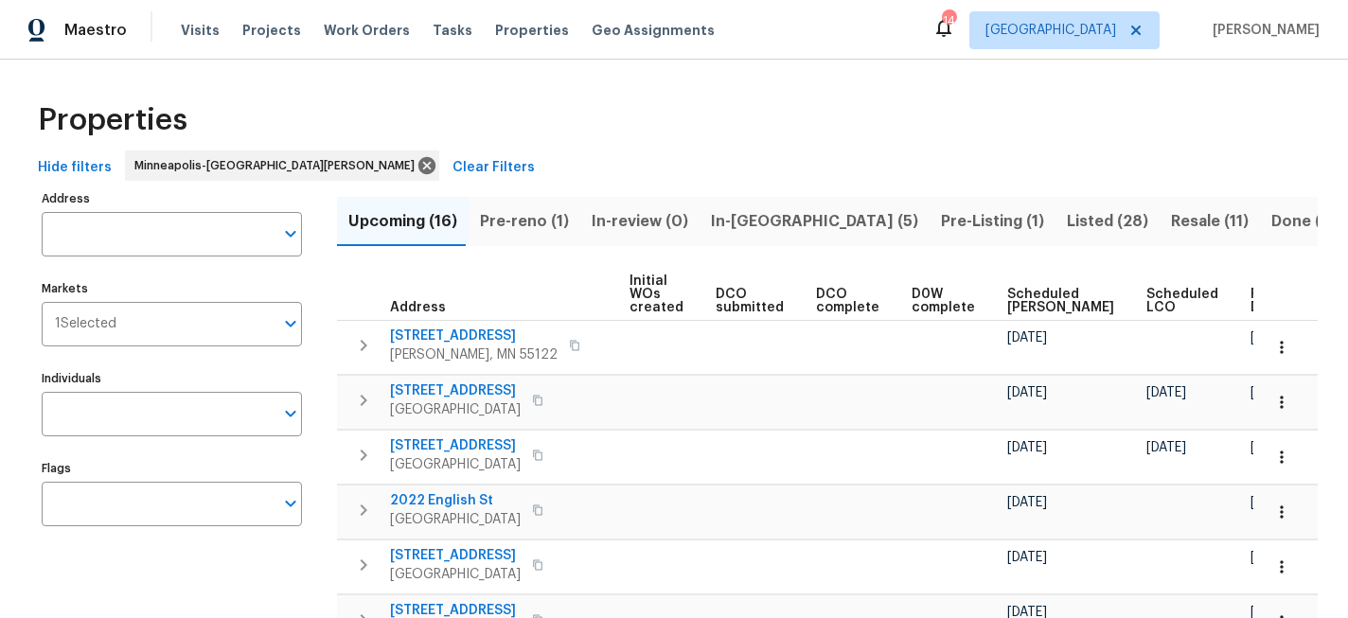
click at [1251, 301] on span "Ready Date" at bounding box center [1272, 301] width 42 height 27
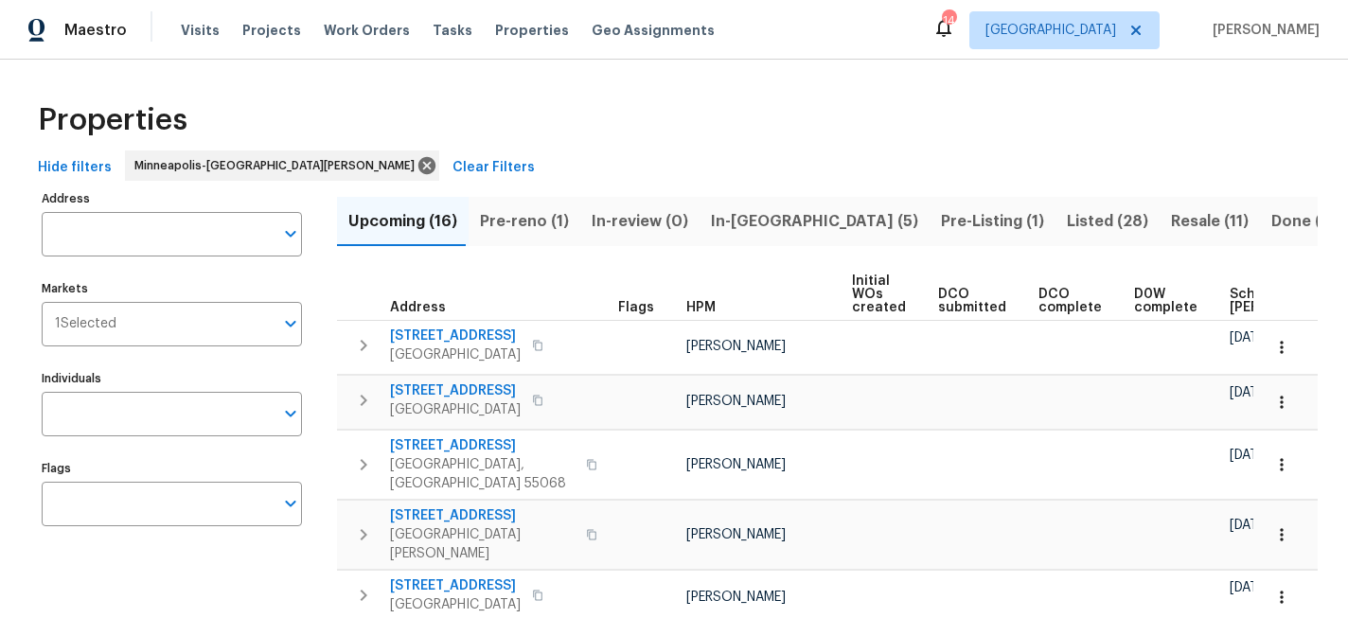
click at [934, 120] on div "Properties" at bounding box center [674, 120] width 1288 height 61
